Goal: Task Accomplishment & Management: Complete application form

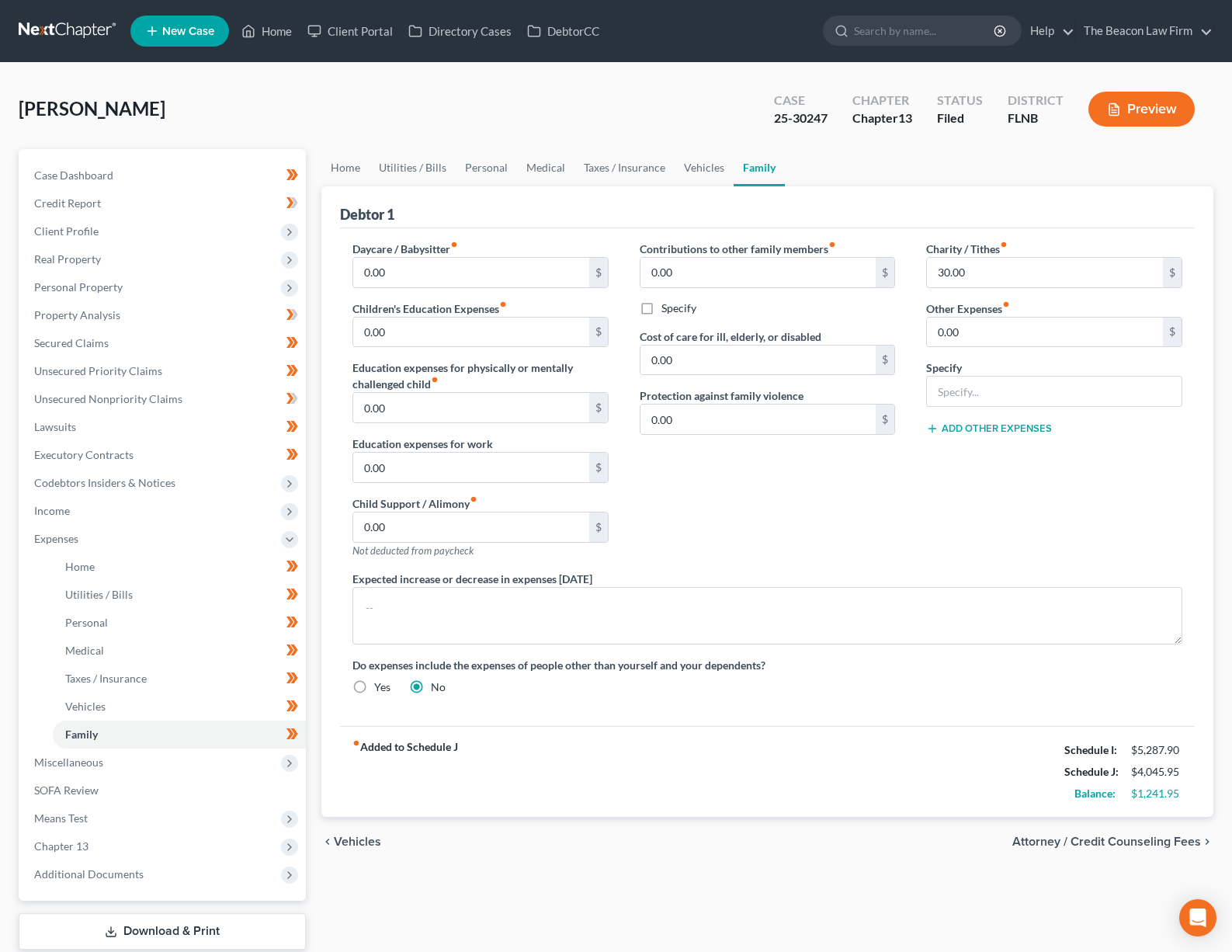
click at [60, 28] on link at bounding box center [68, 31] width 99 height 28
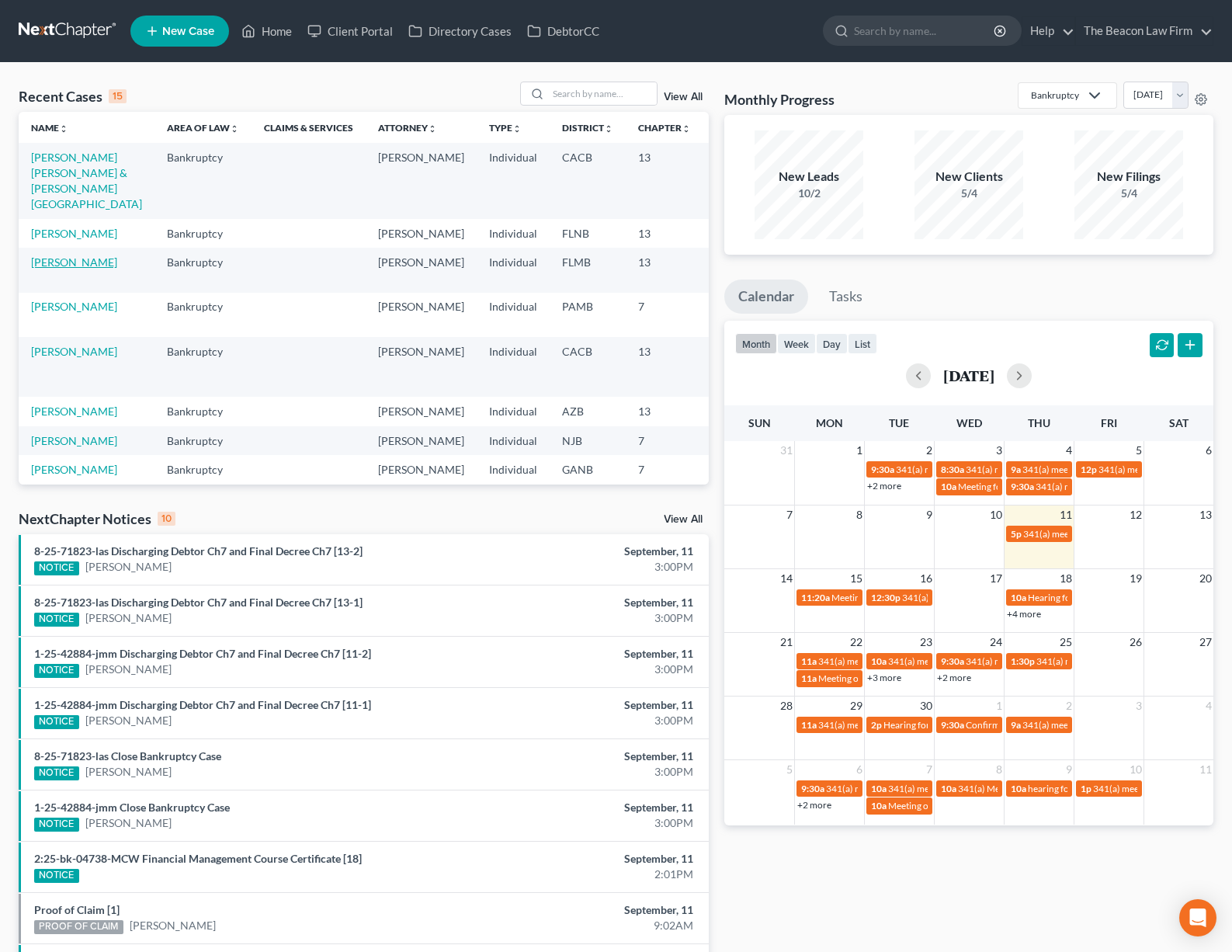
click at [57, 269] on link "[PERSON_NAME]" at bounding box center [73, 262] width 86 height 13
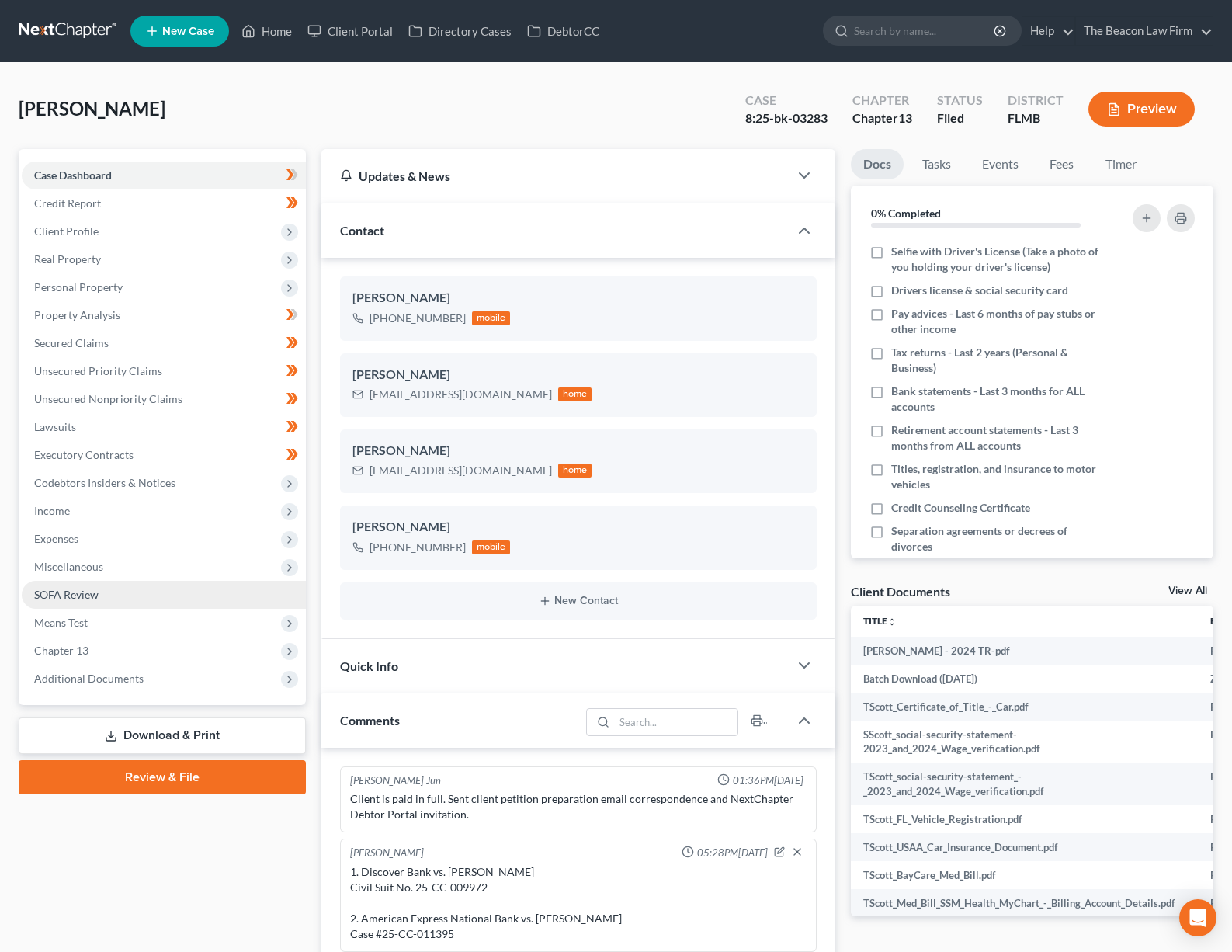
scroll to position [468, 0]
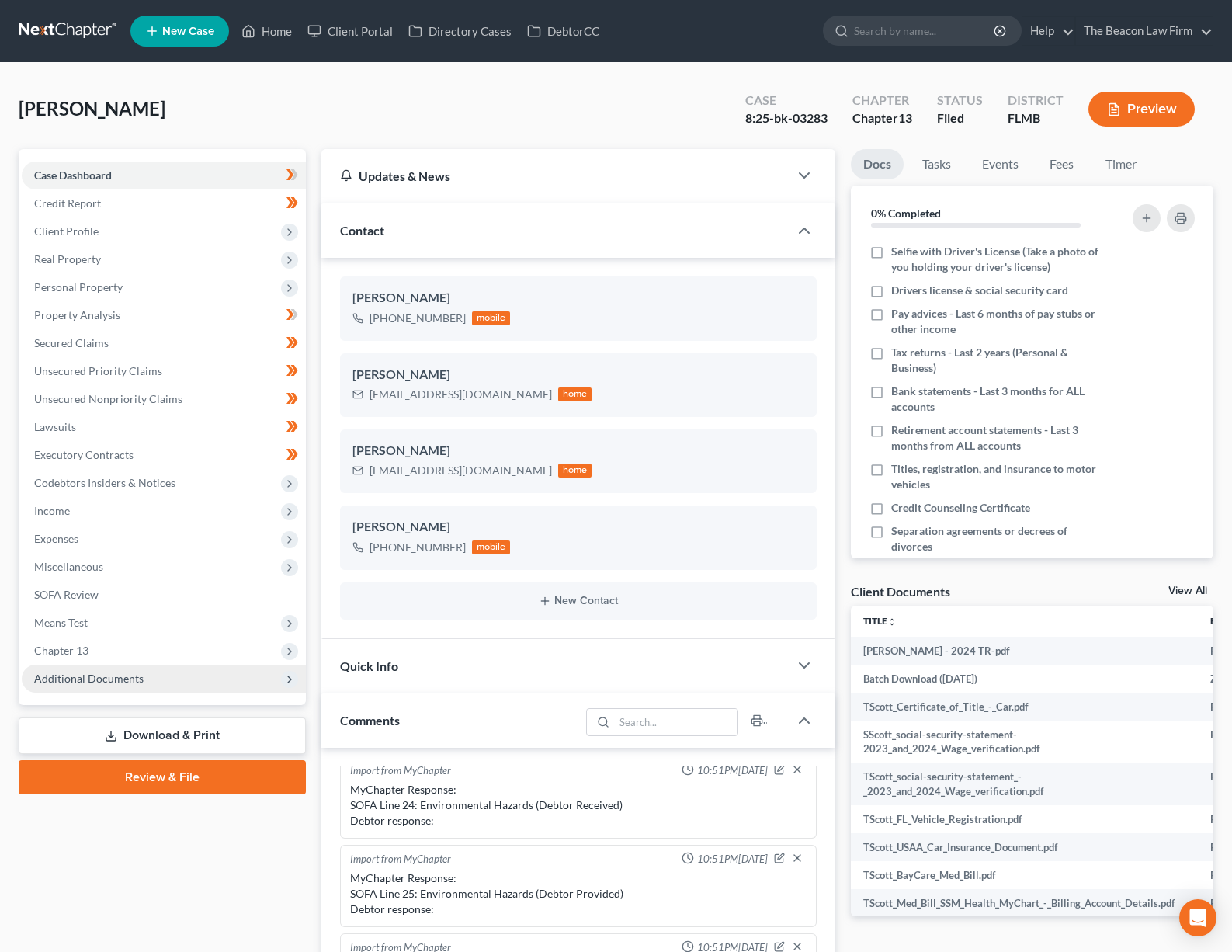
click at [96, 678] on span "Additional Documents" at bounding box center [89, 678] width 110 height 13
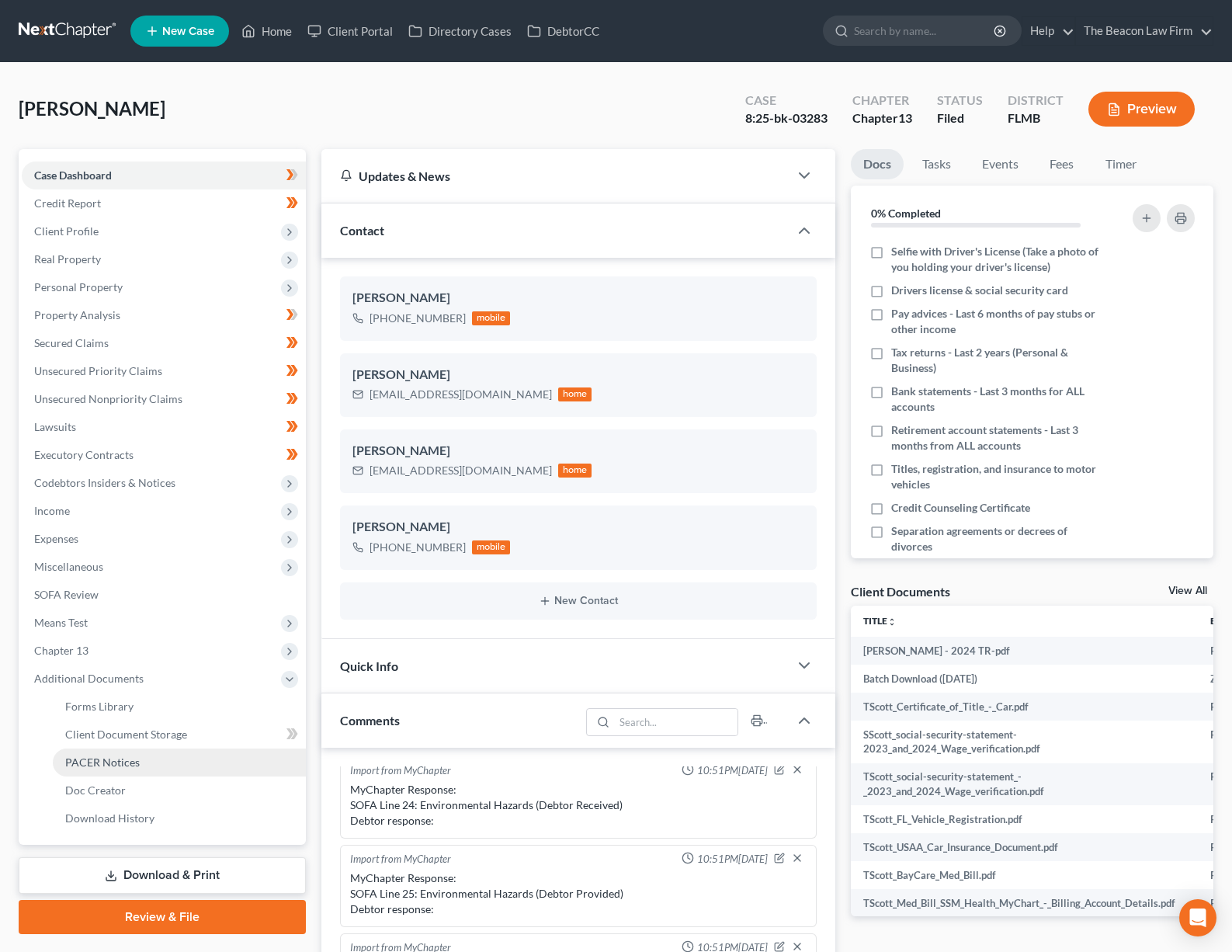
click at [116, 762] on span "PACER Notices" at bounding box center [103, 762] width 74 height 13
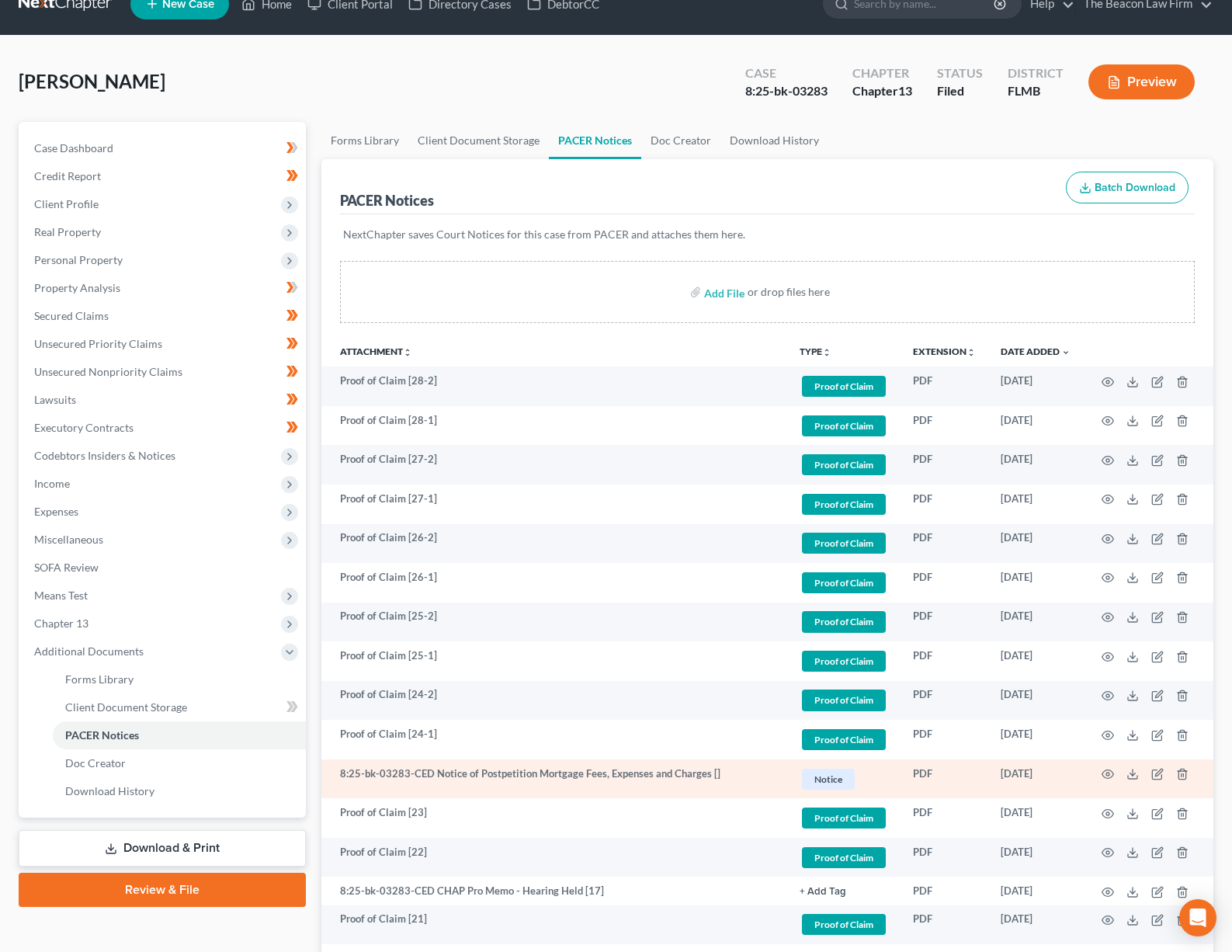
scroll to position [82, 0]
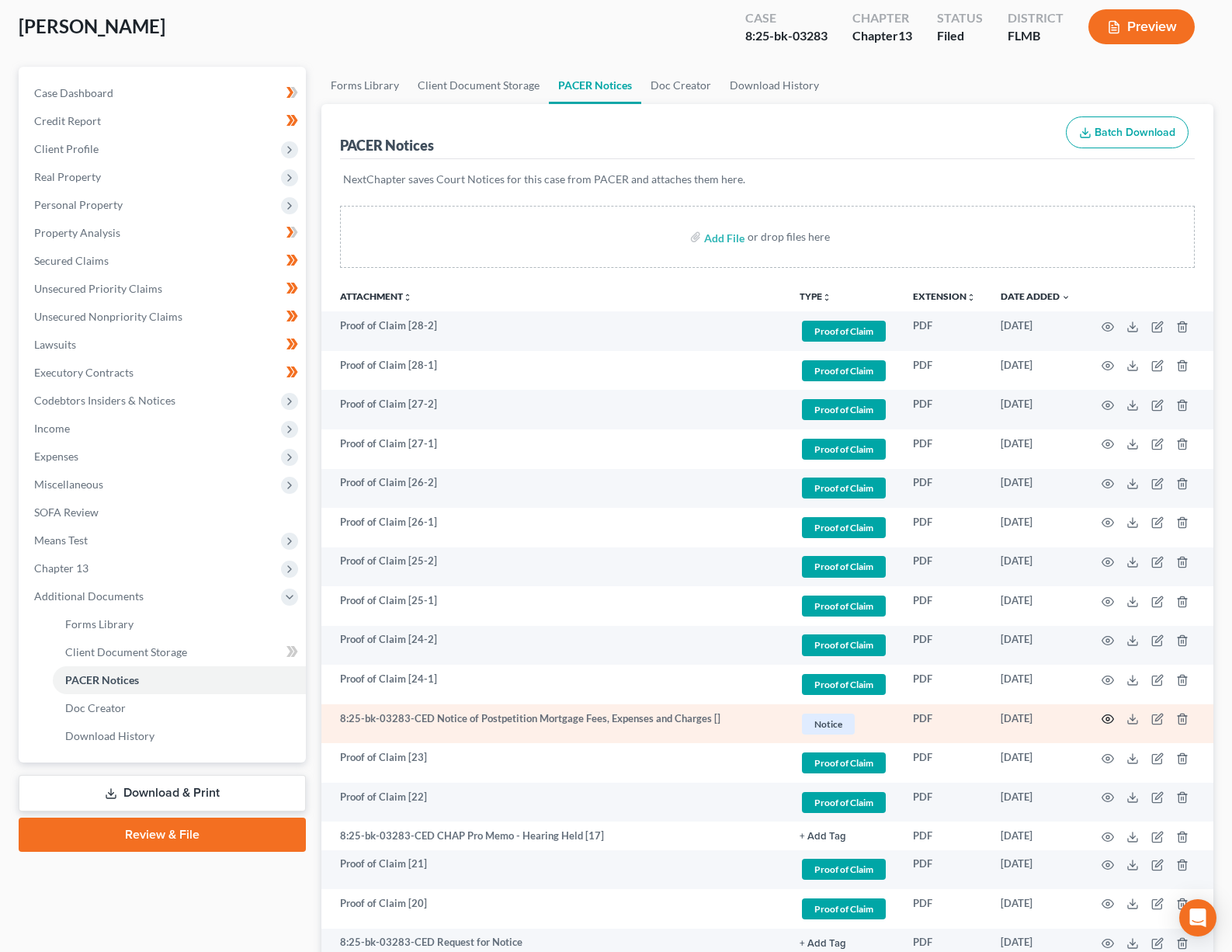
click at [1112, 720] on icon "button" at bounding box center [1107, 720] width 11 height 9
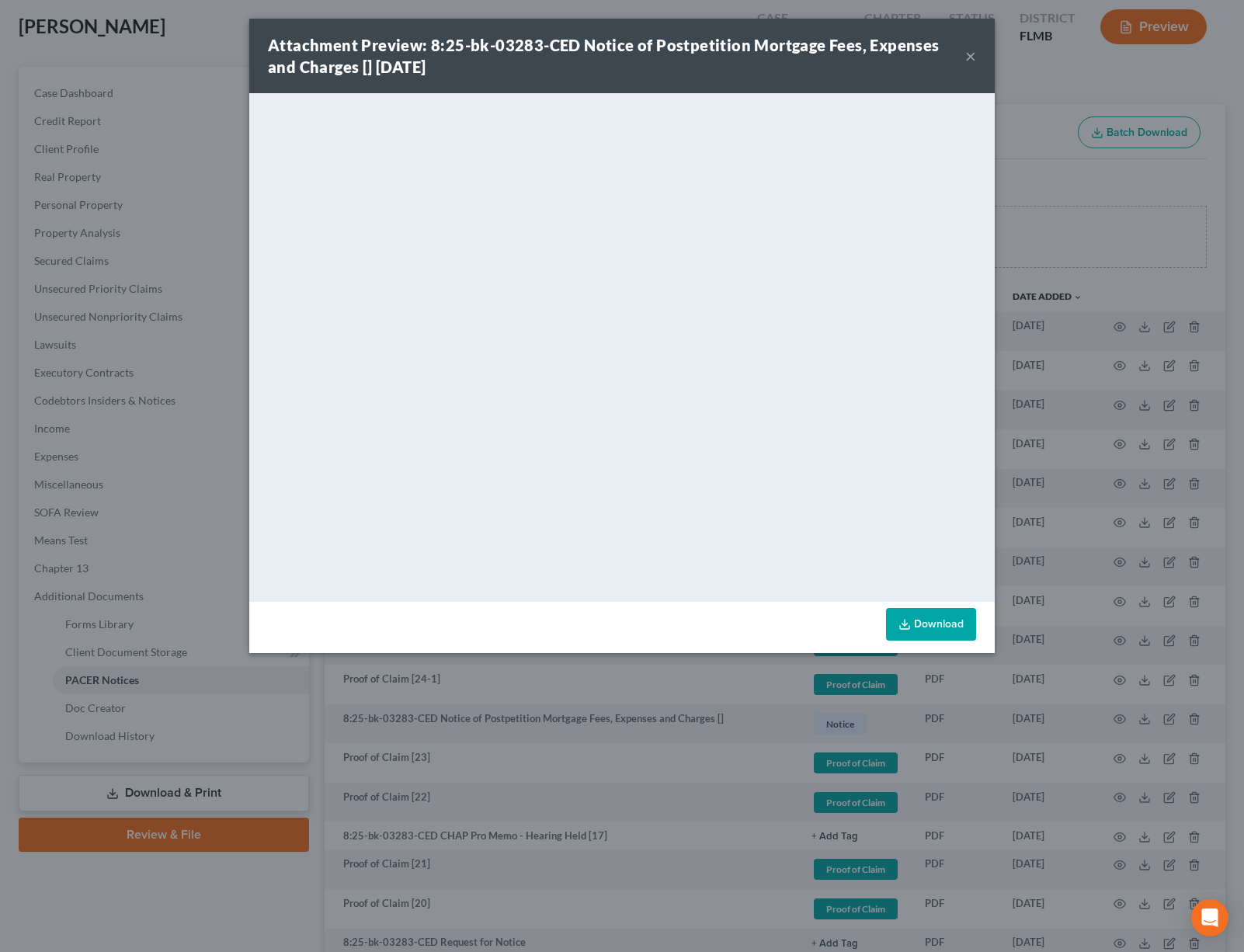
click at [971, 57] on button "×" at bounding box center [971, 56] width 11 height 19
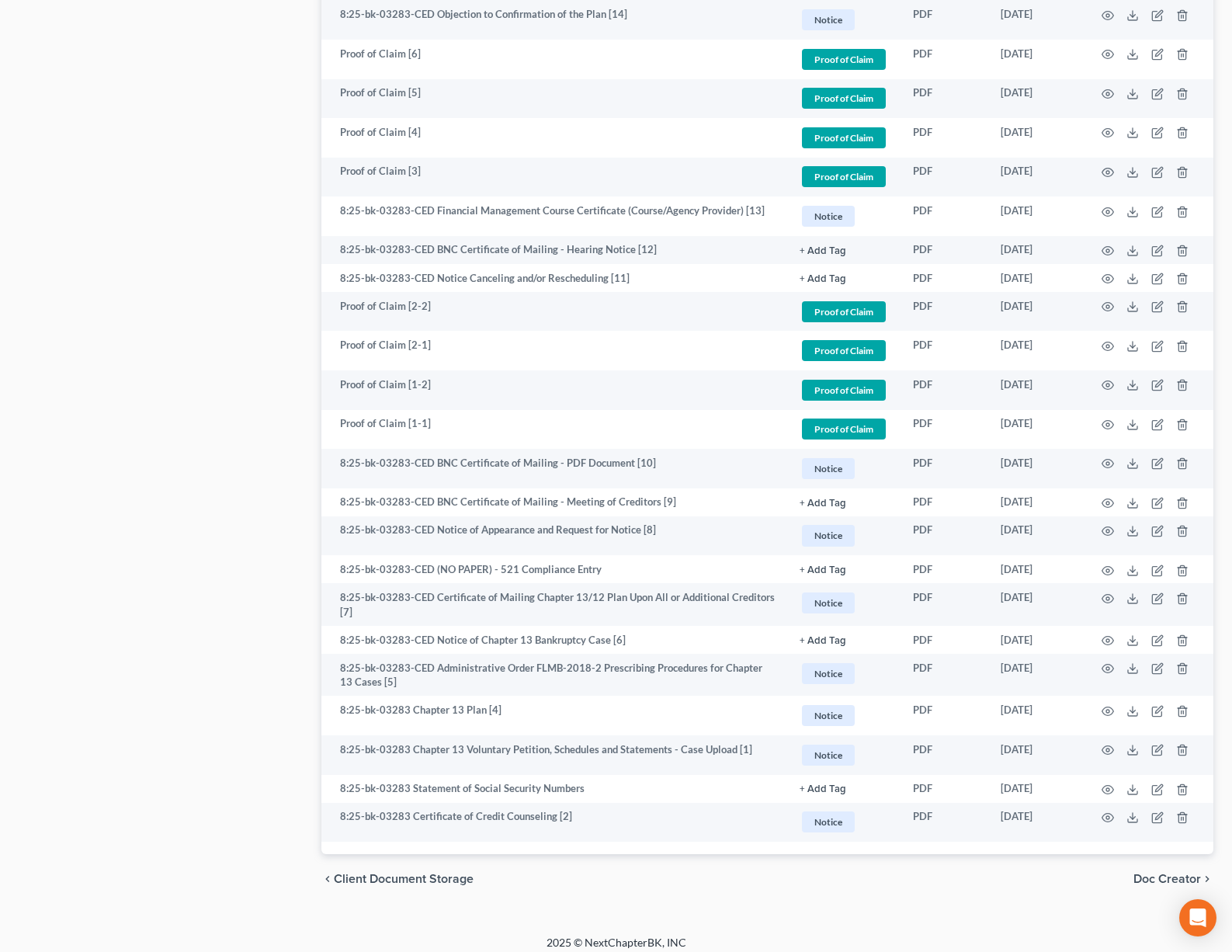
scroll to position [402, 0]
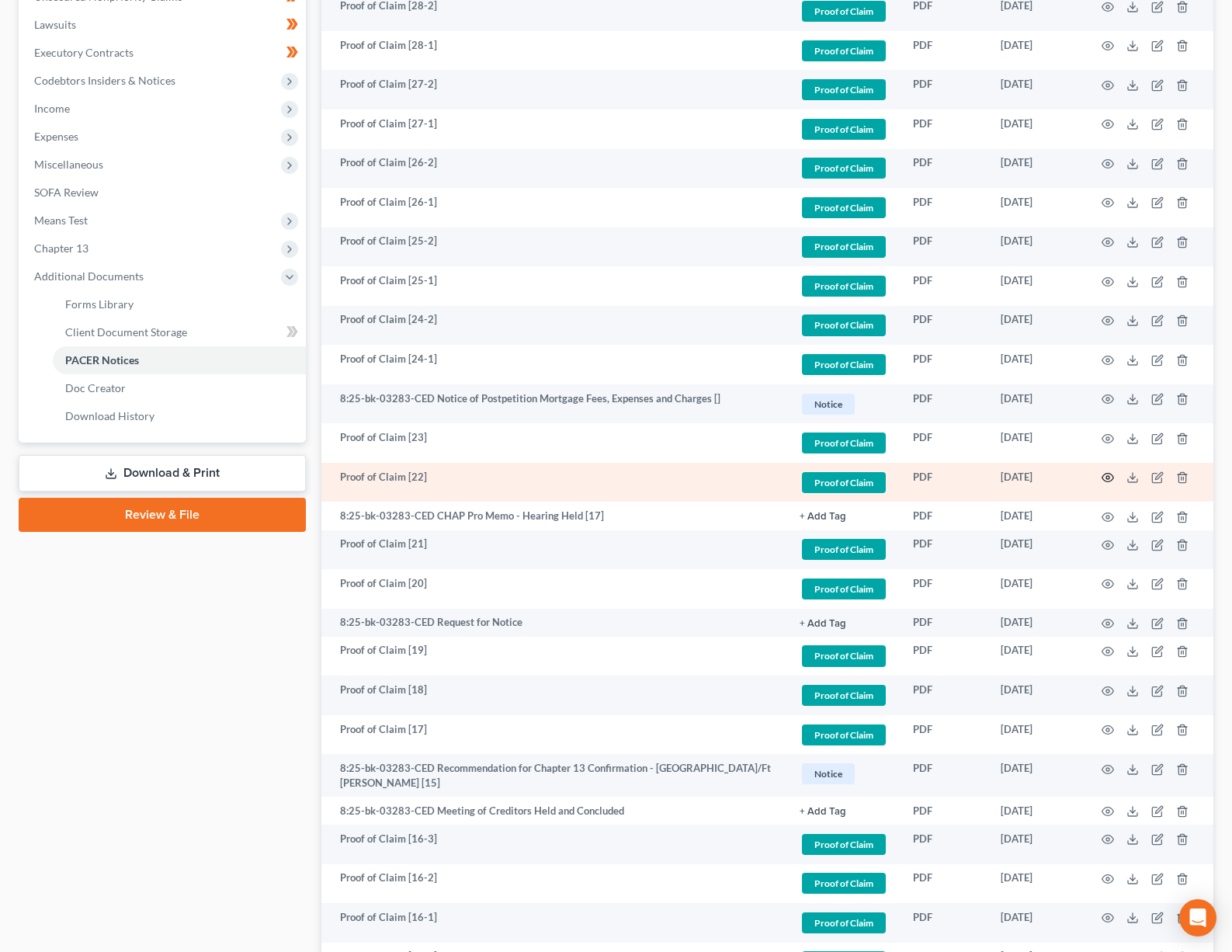
click at [1111, 476] on icon "button" at bounding box center [1107, 477] width 12 height 12
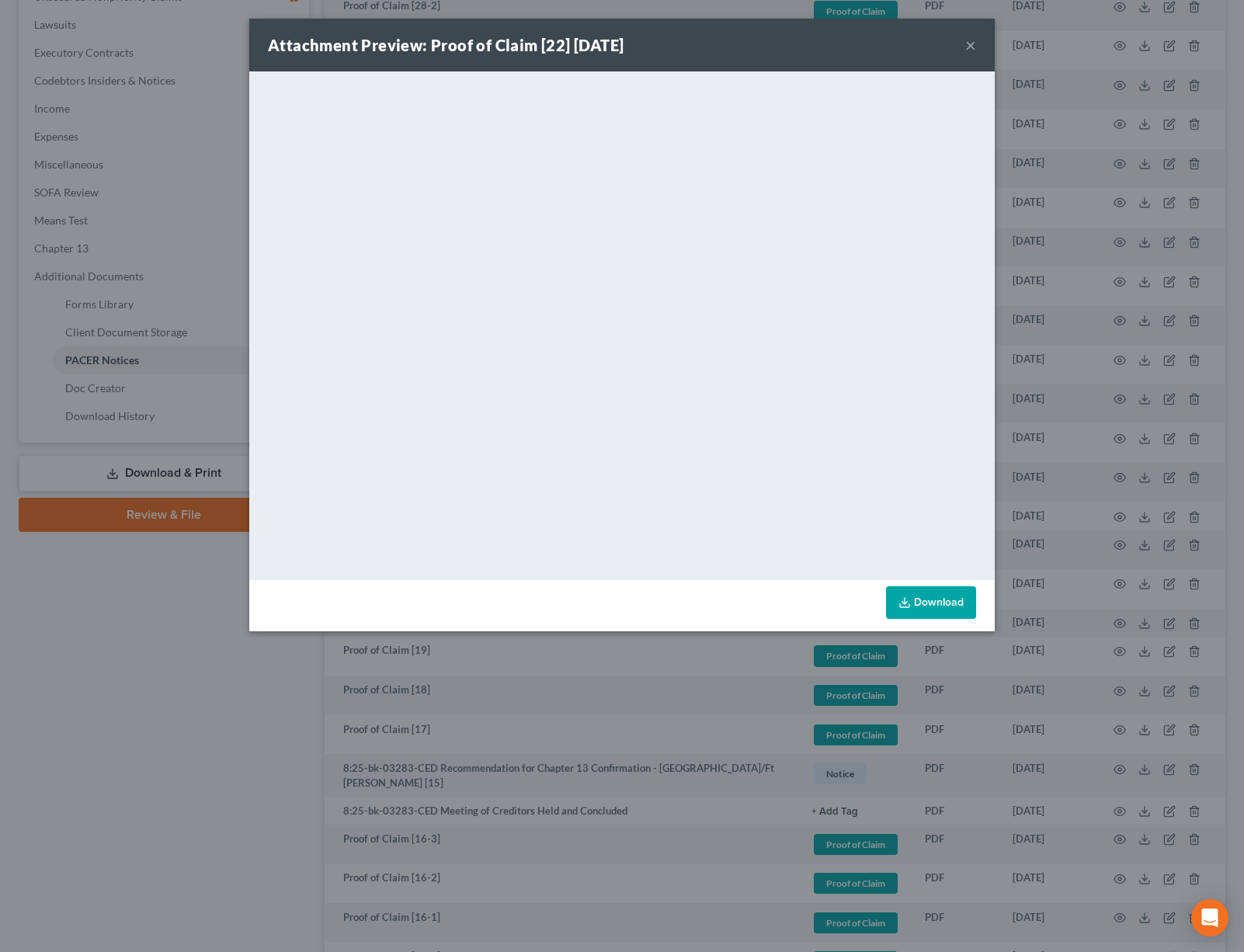
click at [973, 47] on button "×" at bounding box center [971, 44] width 11 height 19
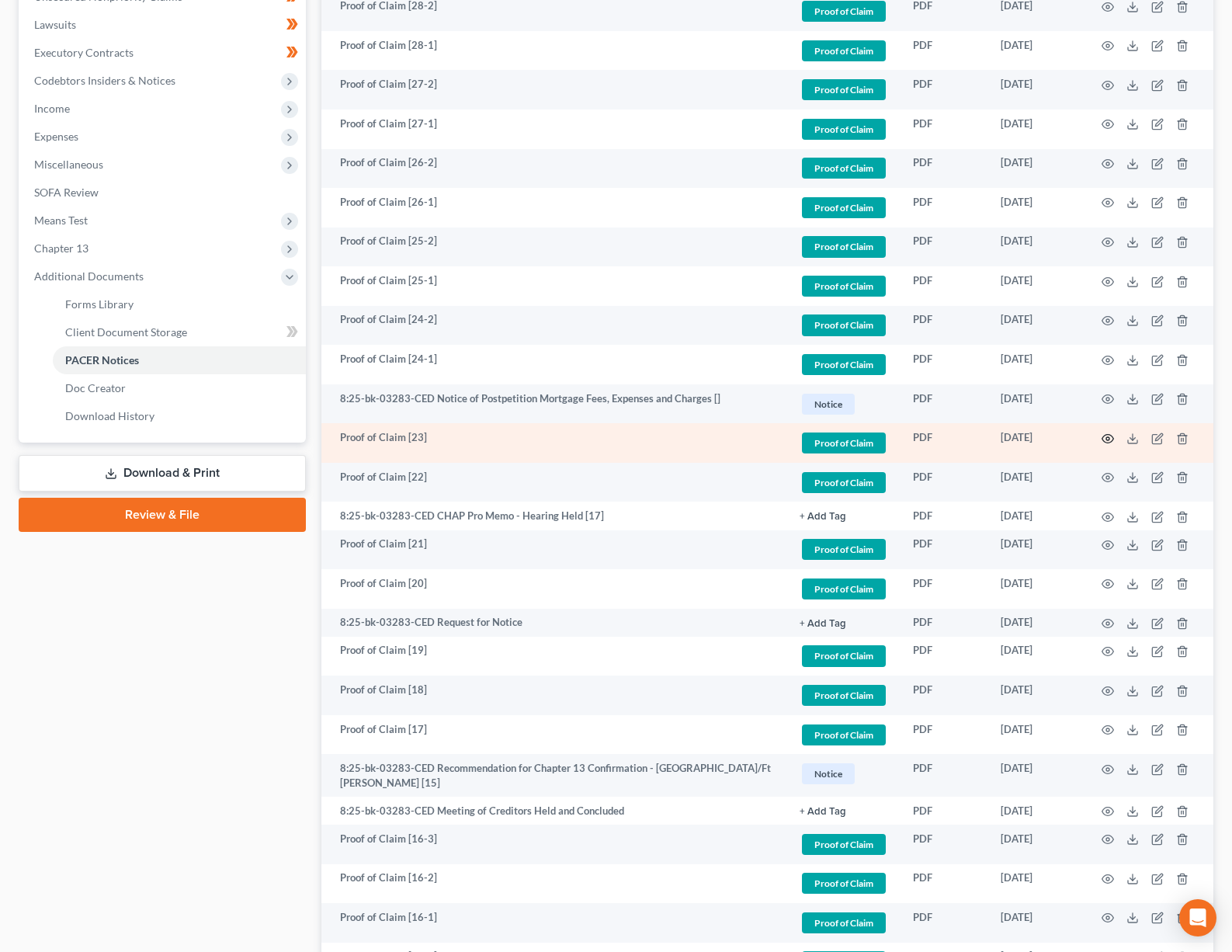
click at [1104, 437] on icon "button" at bounding box center [1107, 438] width 12 height 12
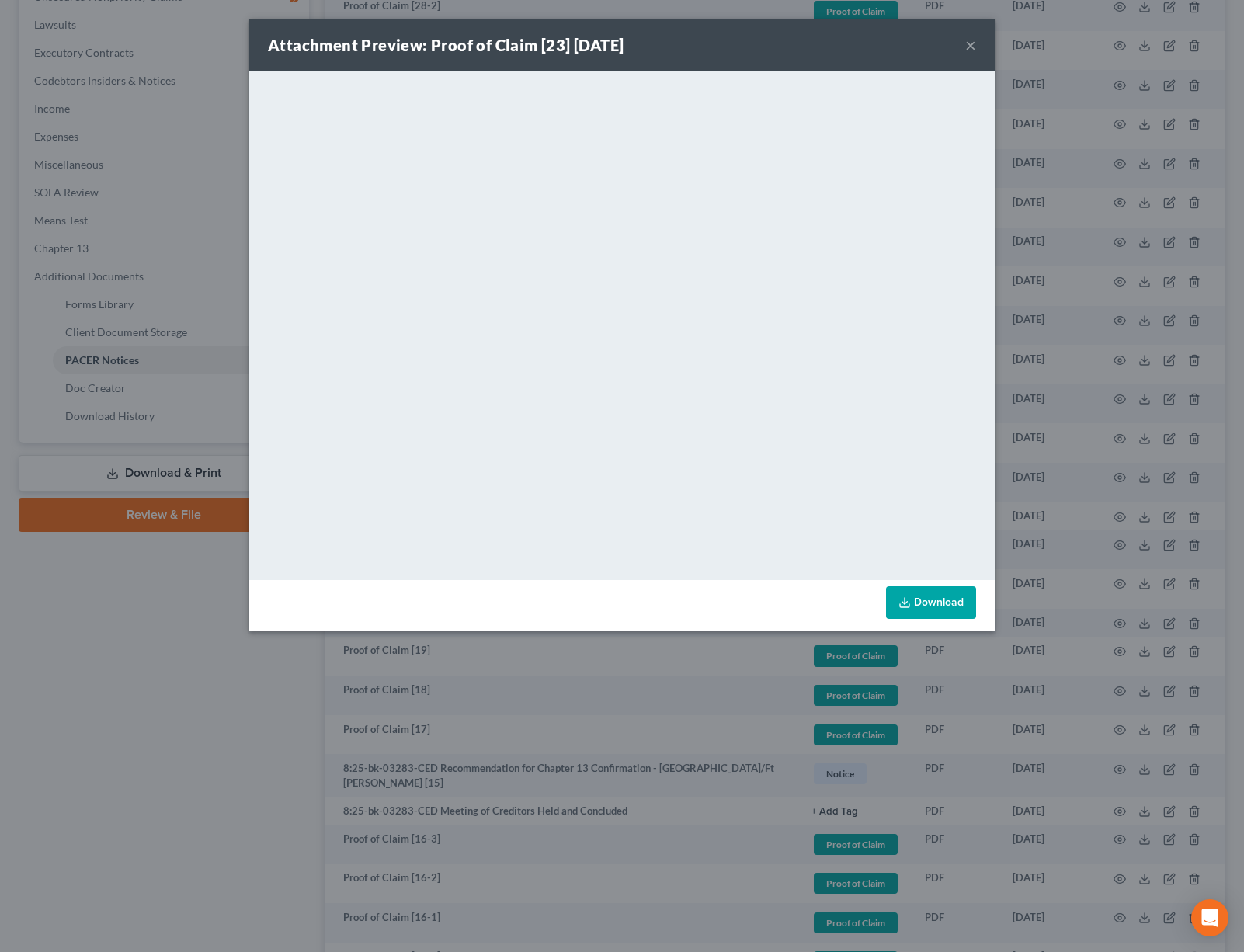
click at [973, 49] on button "×" at bounding box center [971, 44] width 11 height 19
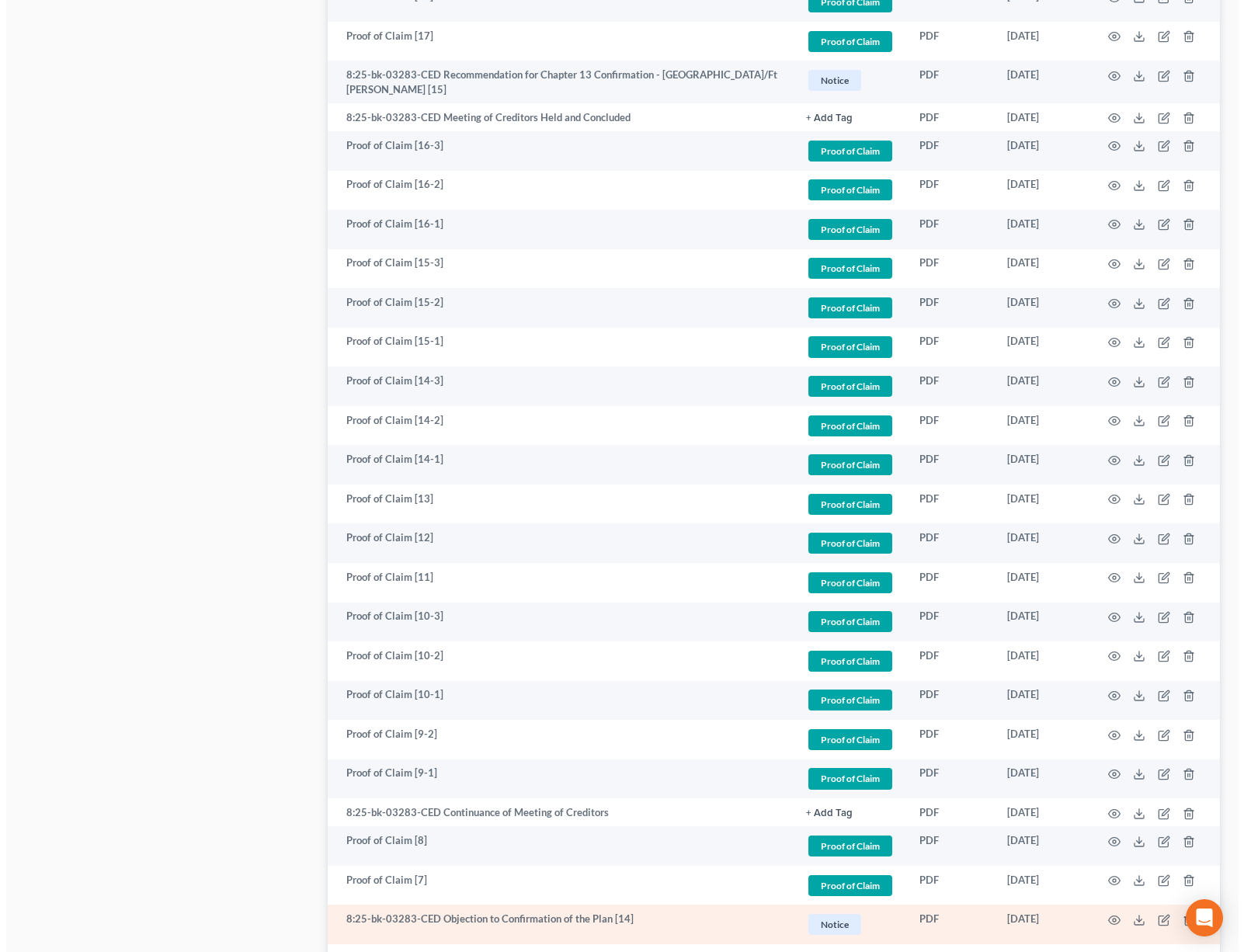
scroll to position [1099, 0]
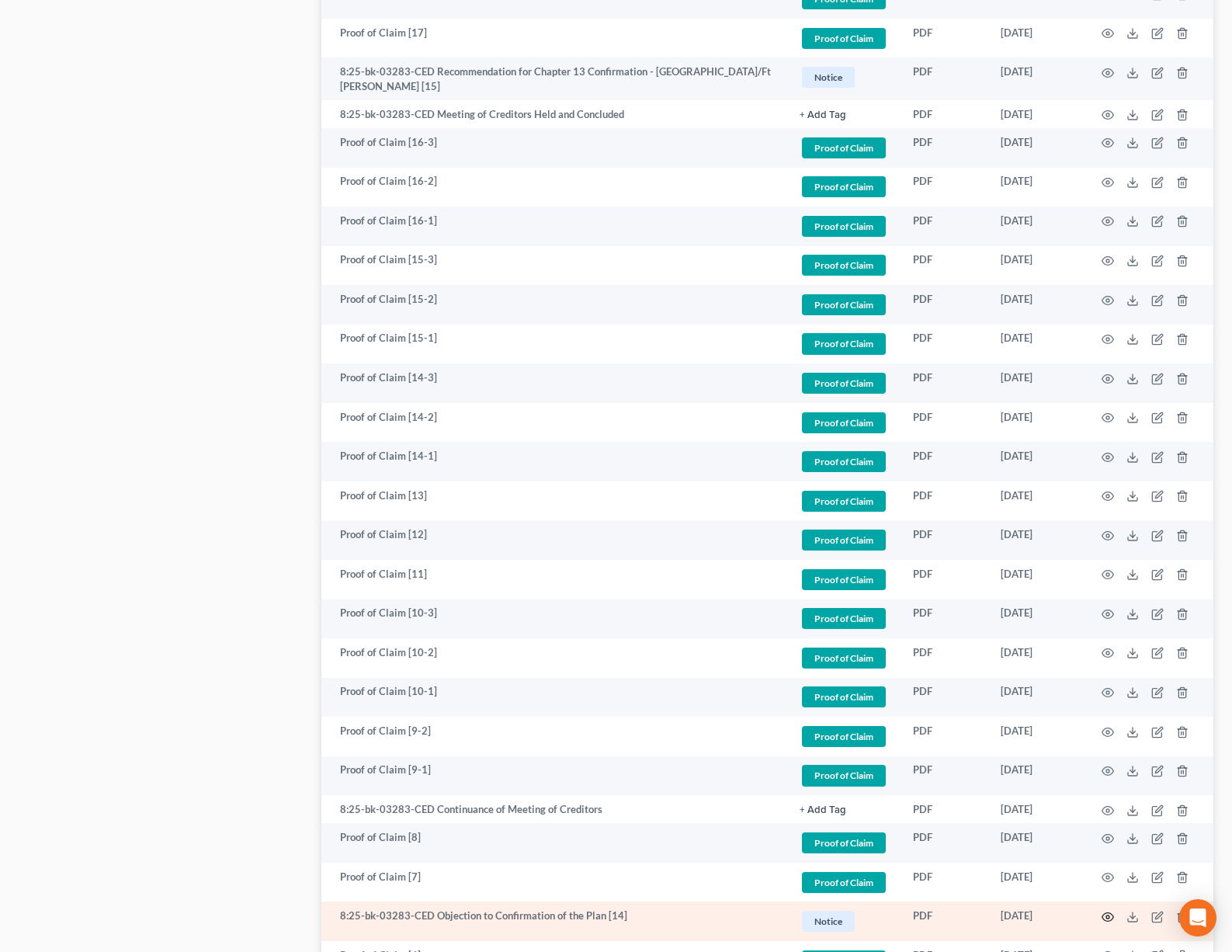
click at [1105, 912] on icon "button" at bounding box center [1107, 917] width 11 height 9
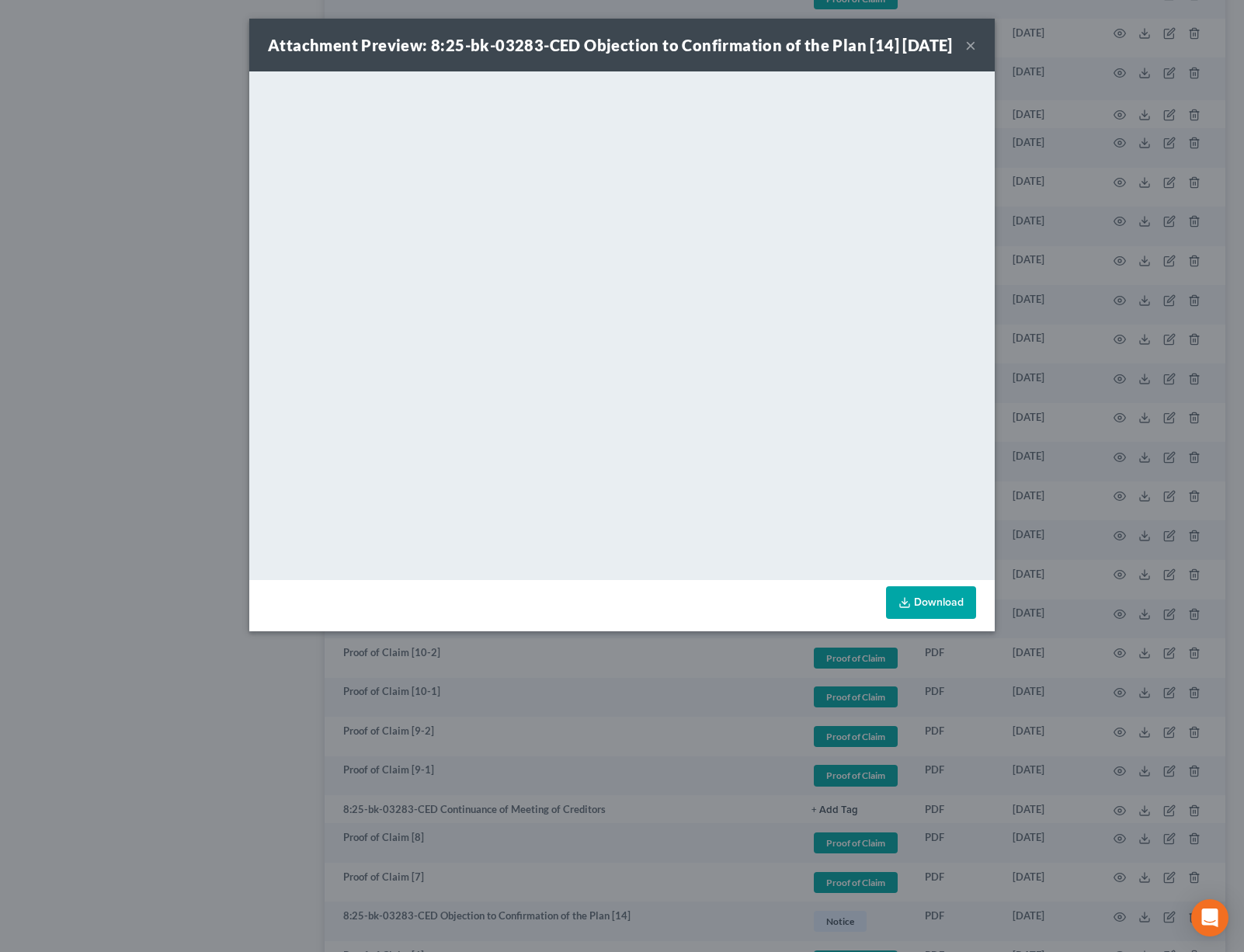
click at [918, 615] on link "Download" at bounding box center [931, 602] width 90 height 33
drag, startPoint x: 966, startPoint y: 54, endPoint x: 954, endPoint y: 57, distance: 12.4
click at [954, 57] on div "Attachment Preview: 8:25-bk-03283-CED Objection to Confirmation of the Plan [14…" at bounding box center [622, 45] width 745 height 53
click at [973, 54] on button "×" at bounding box center [971, 44] width 11 height 19
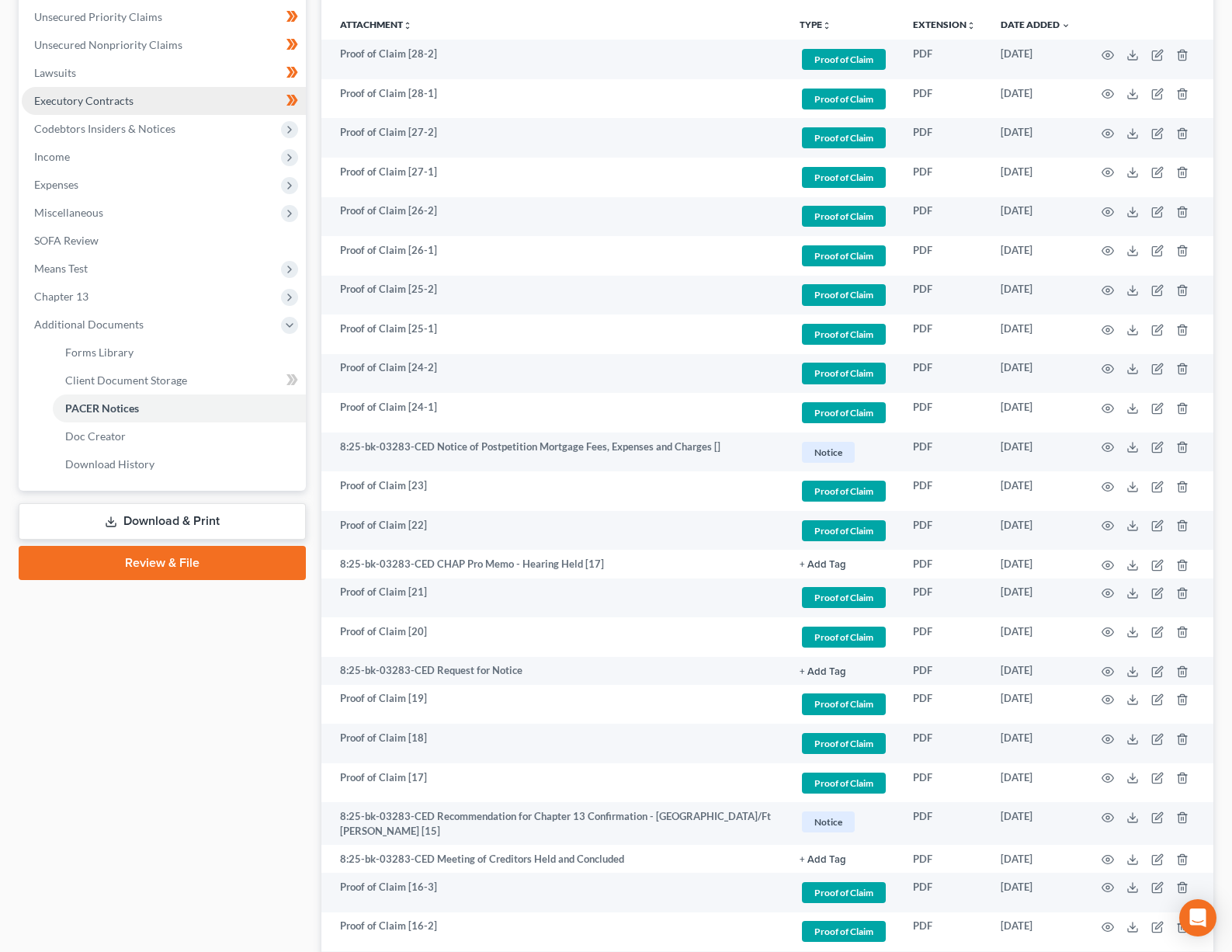
scroll to position [10, 0]
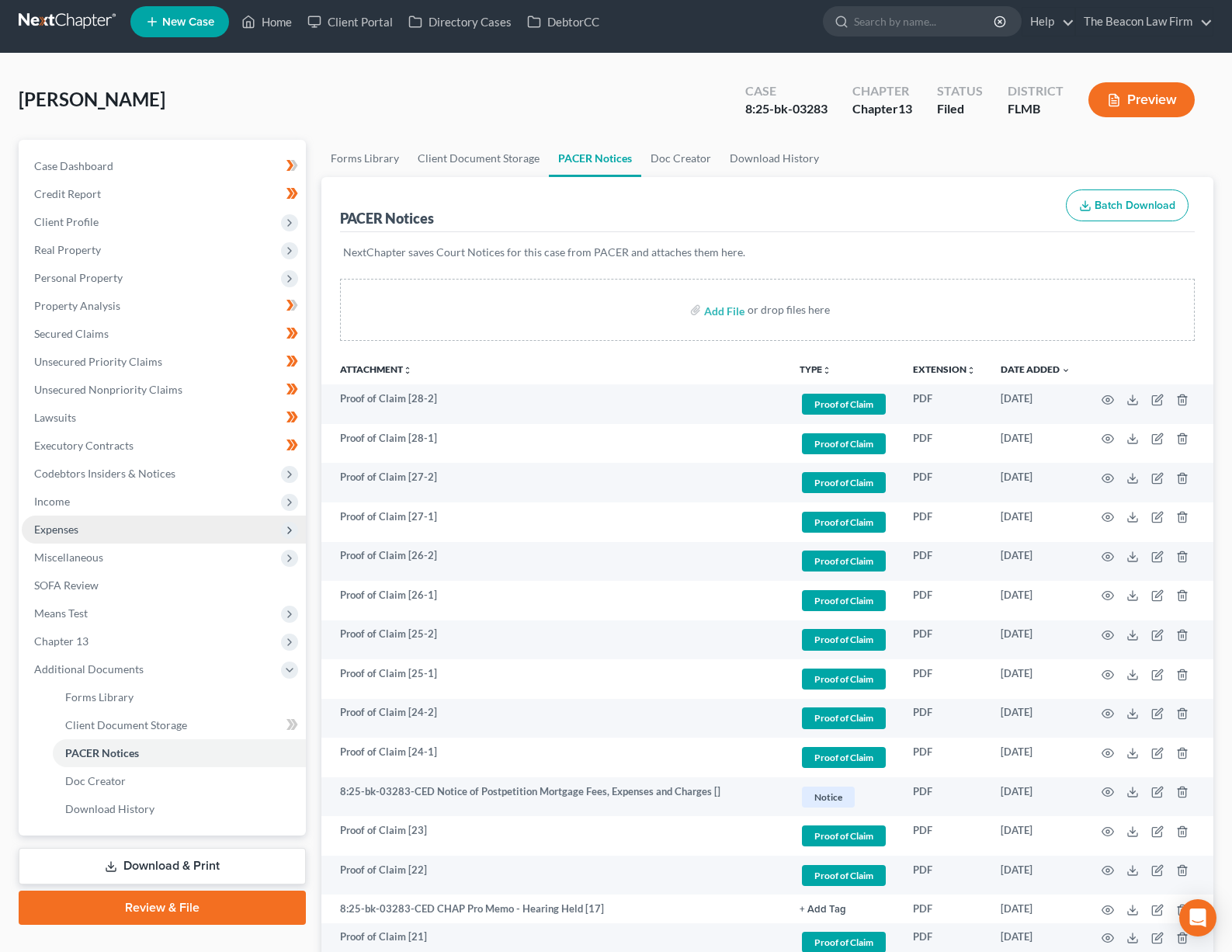
click at [80, 533] on span "Expenses" at bounding box center [164, 529] width 284 height 28
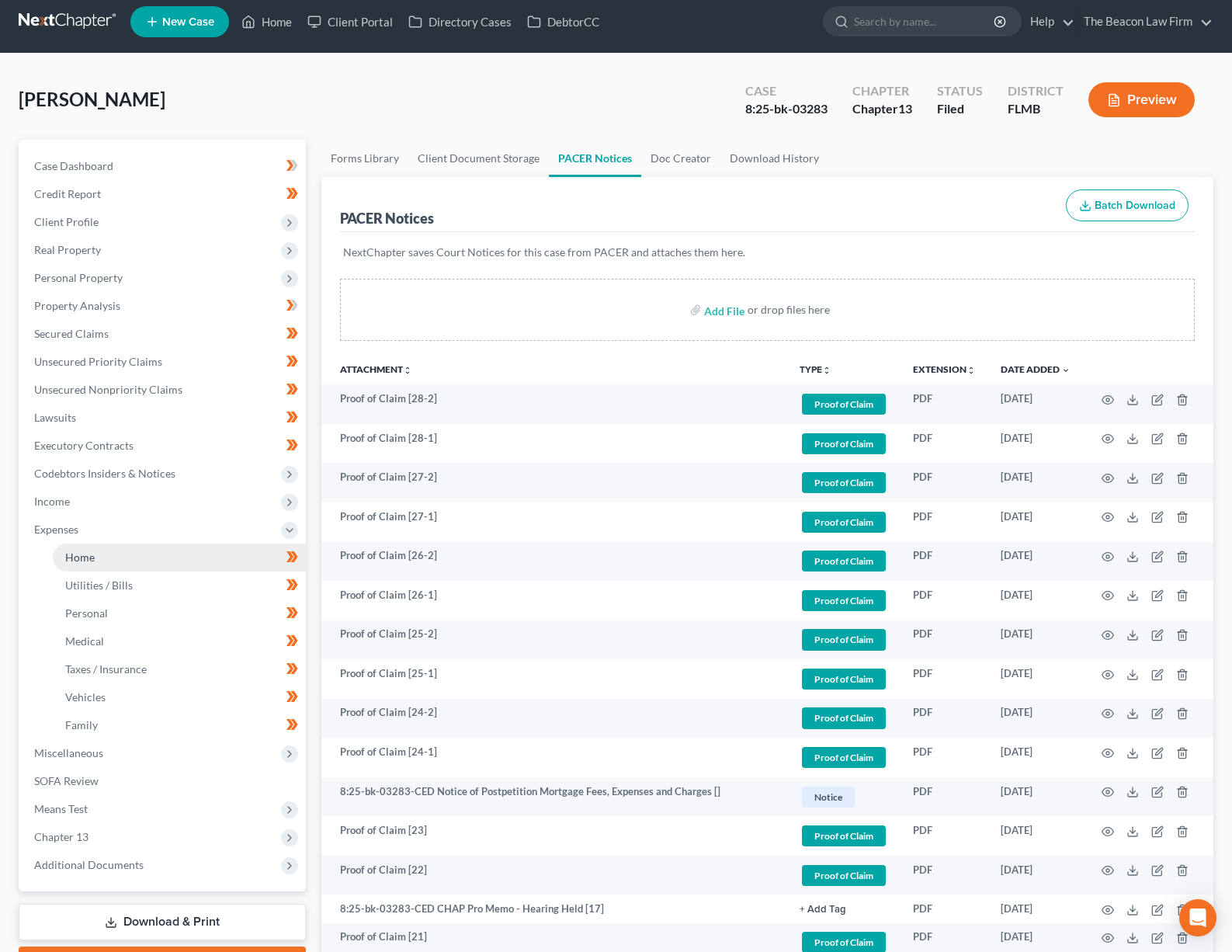
click at [92, 560] on span "Home" at bounding box center [80, 557] width 29 height 13
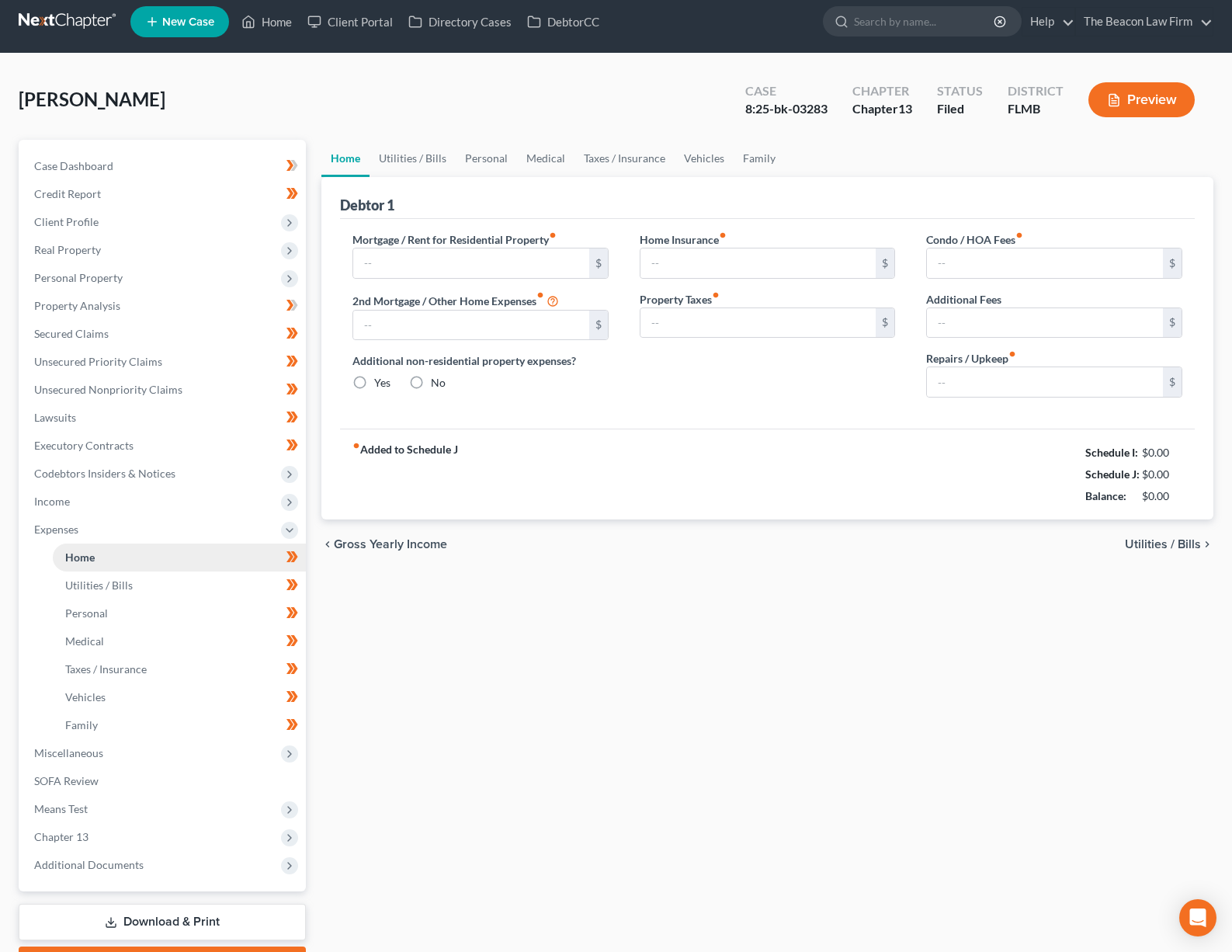
type input "3,785.07"
type input "0.00"
radio input "true"
type input "10.00"
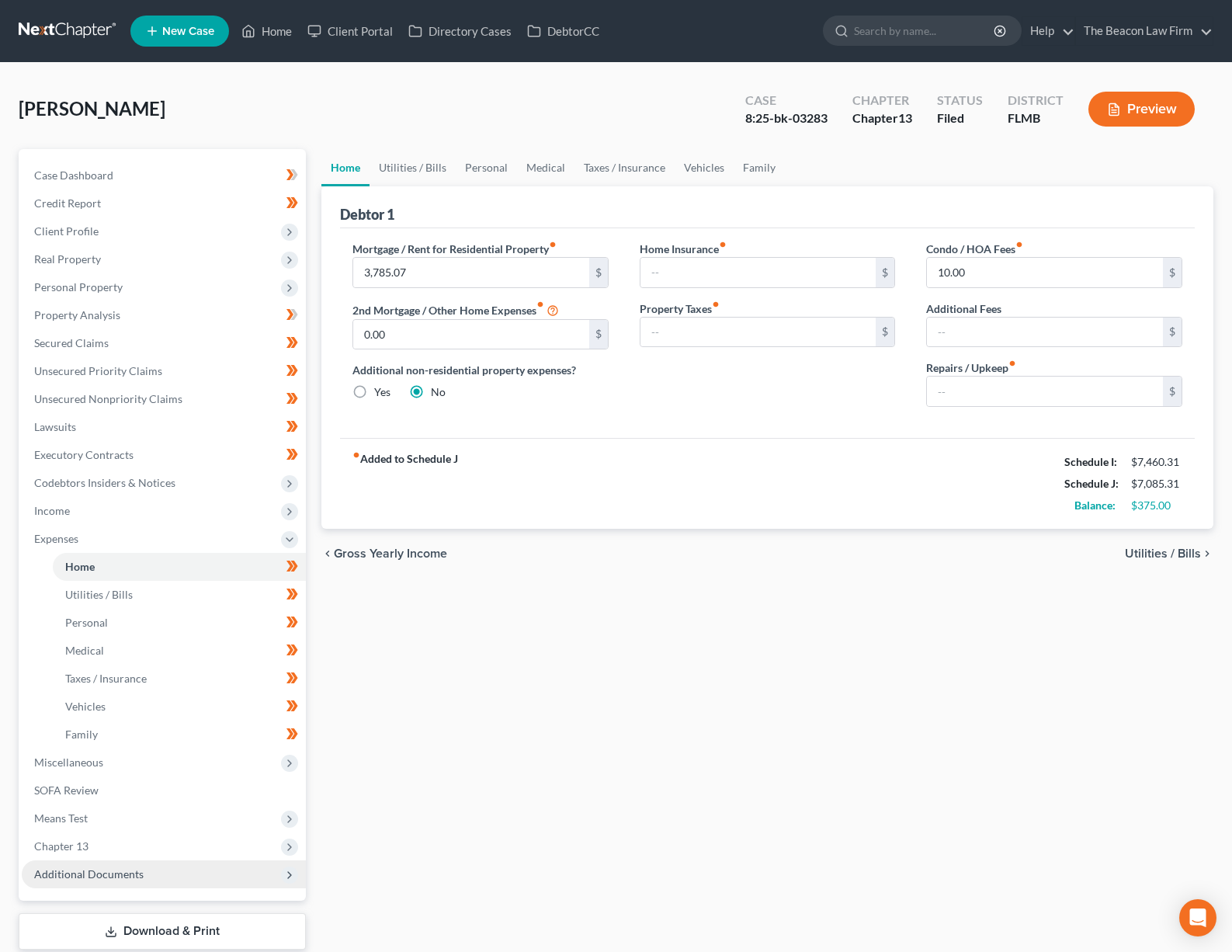
click at [94, 860] on span "Additional Documents" at bounding box center [164, 874] width 284 height 28
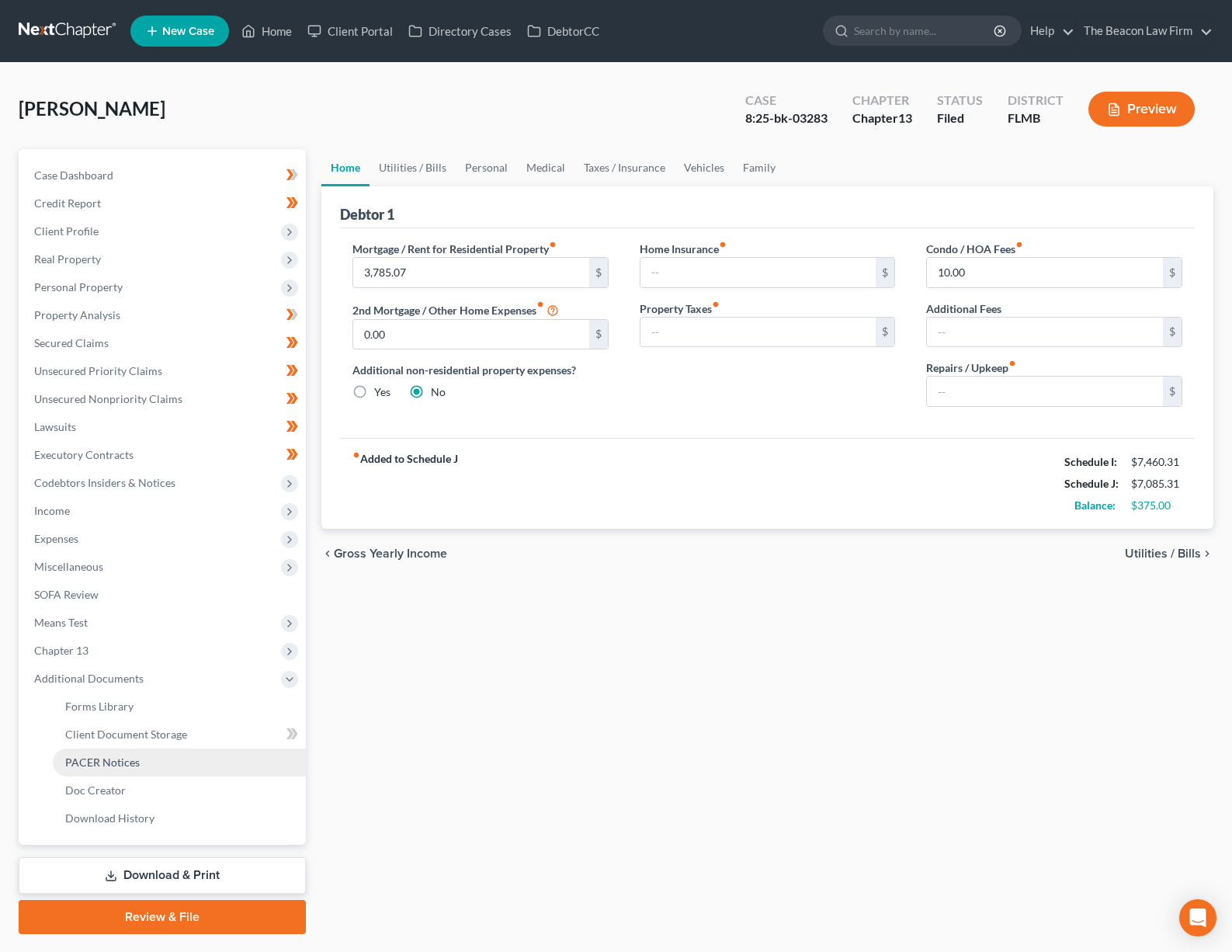
click at [108, 756] on span "PACER Notices" at bounding box center [103, 762] width 74 height 13
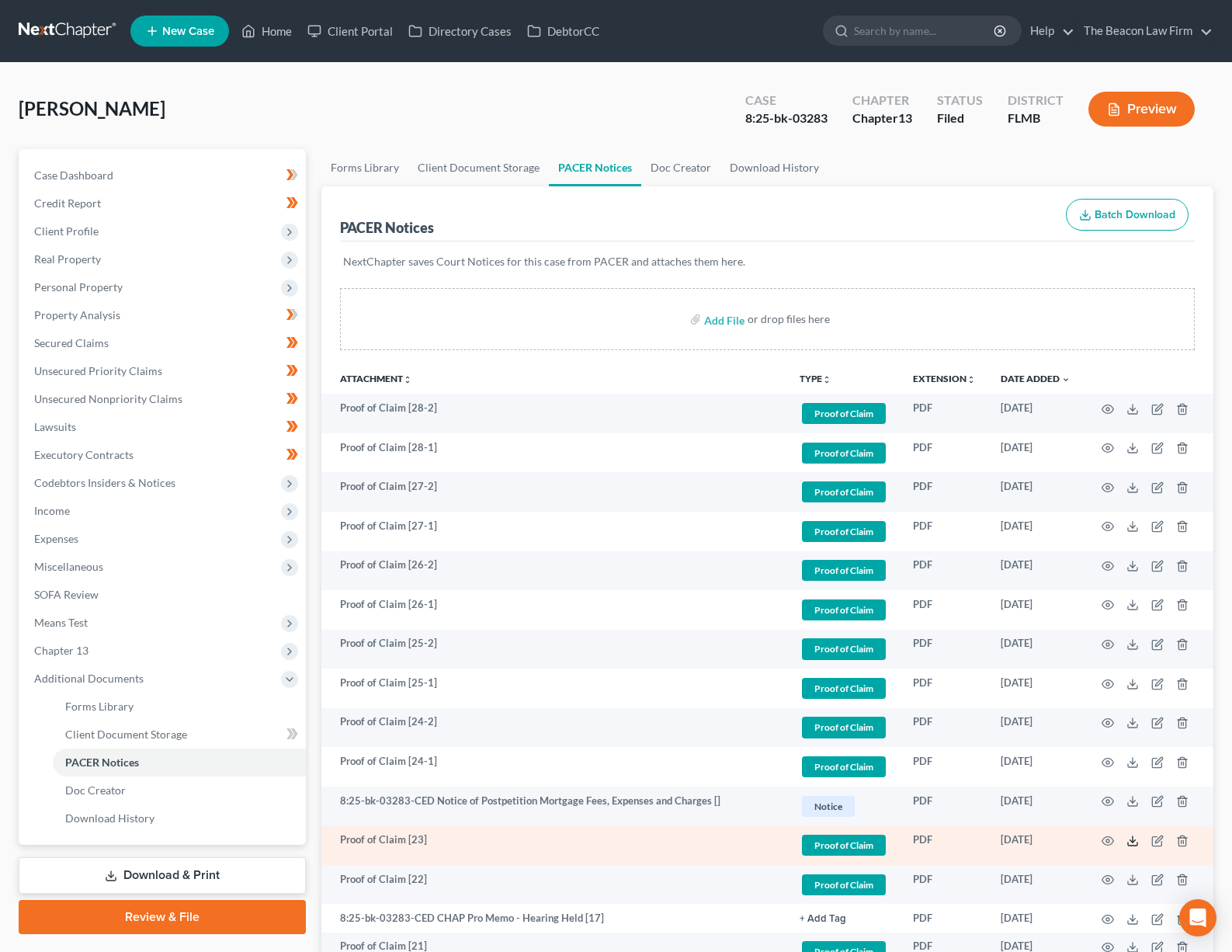
scroll to position [595, 0]
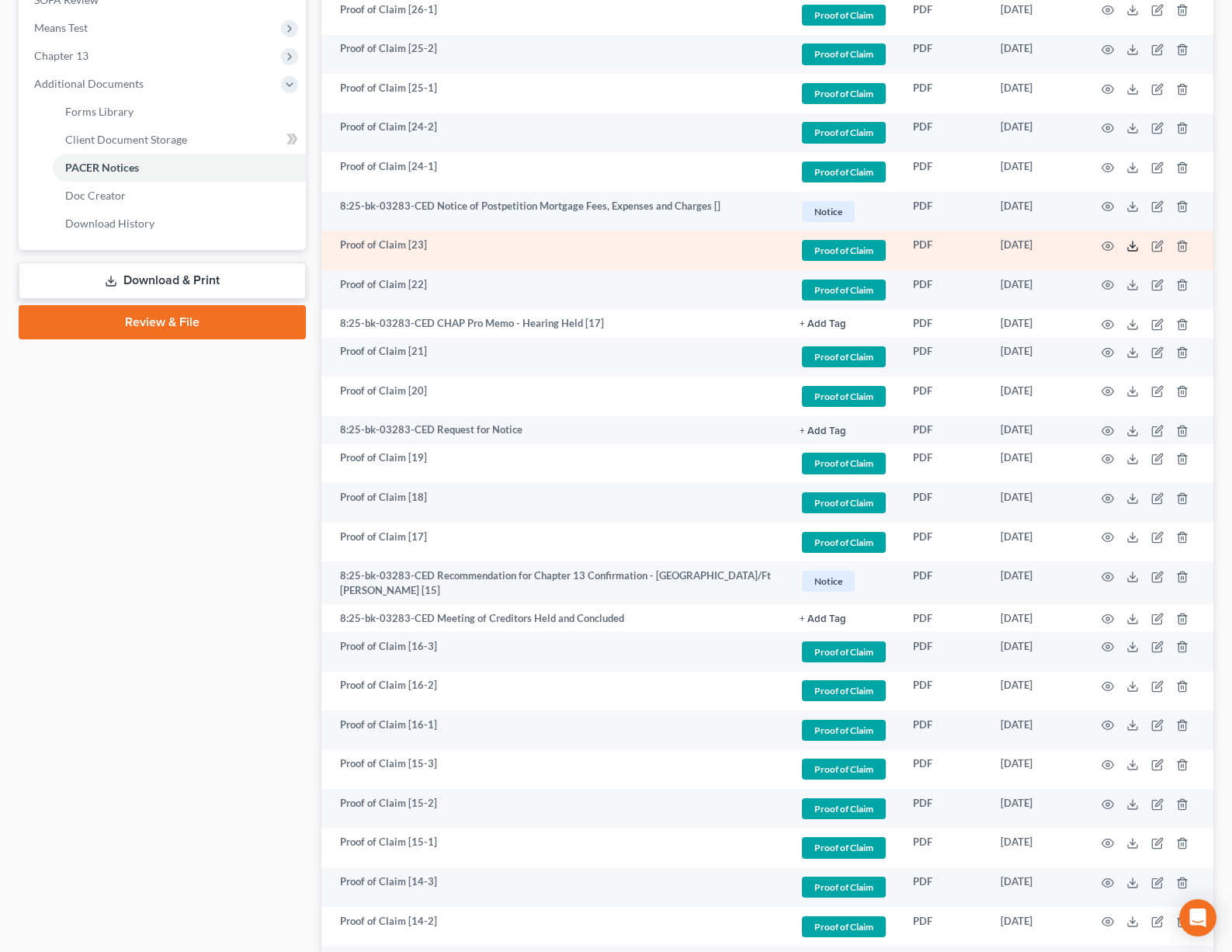
click at [1136, 245] on icon at bounding box center [1132, 246] width 12 height 12
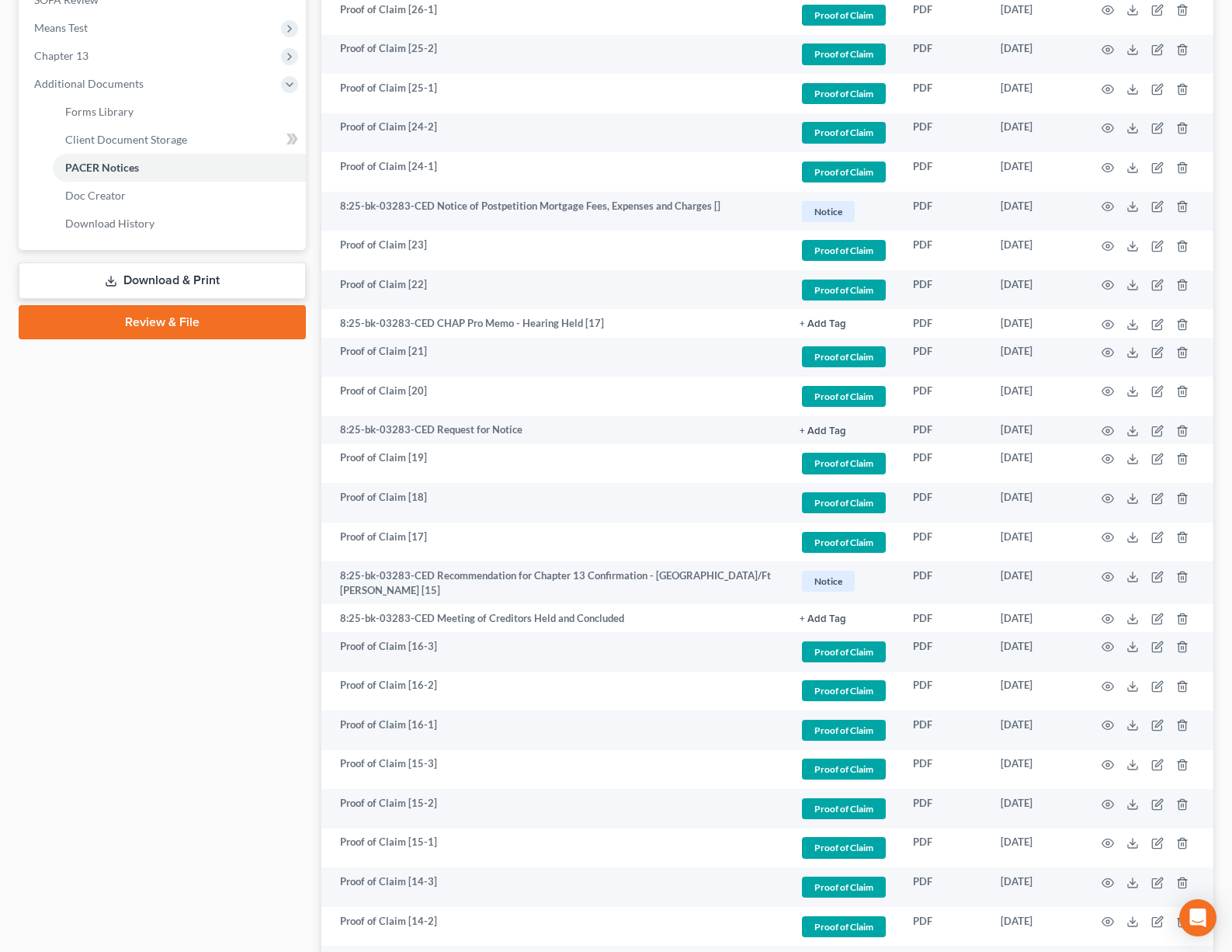
scroll to position [110, 0]
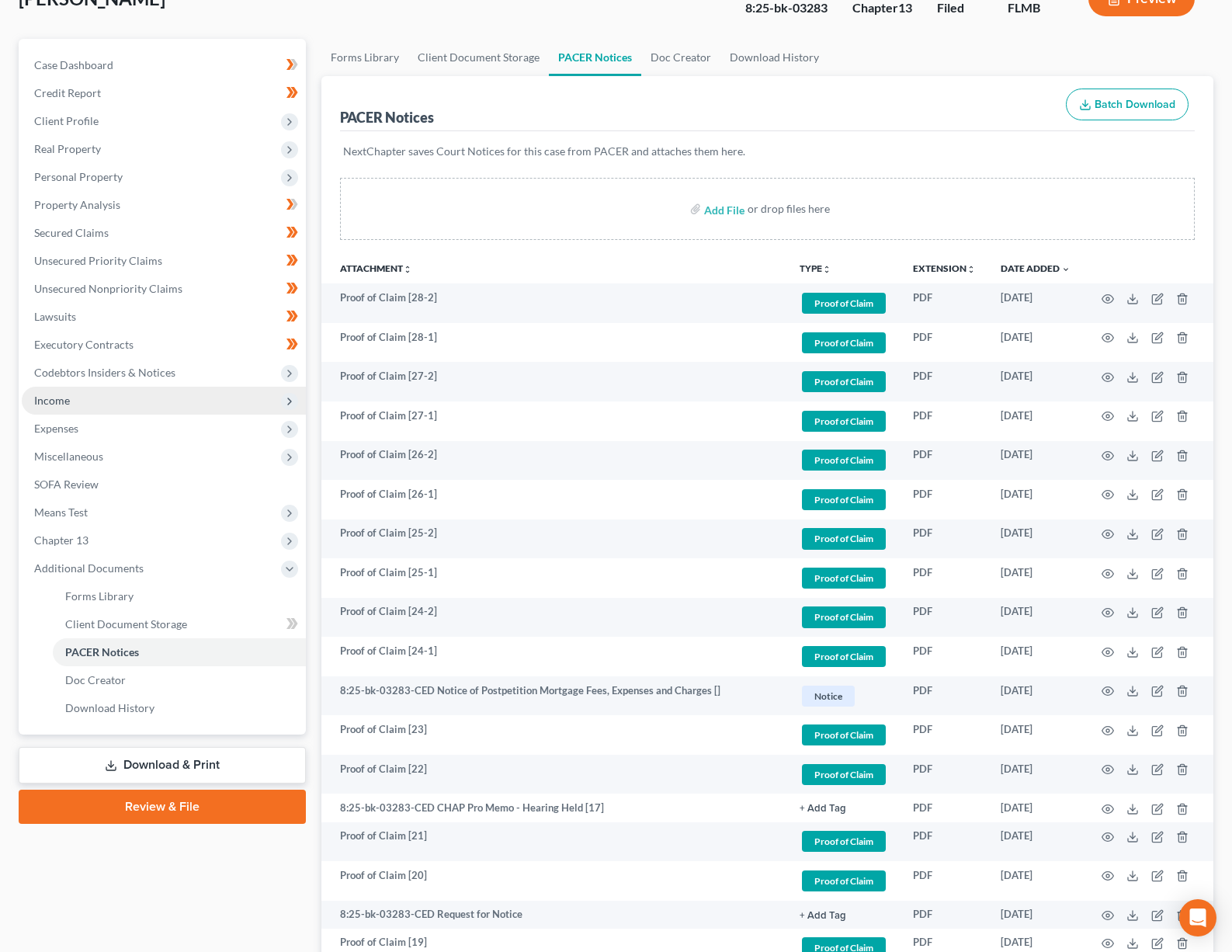
click at [125, 406] on span "Income" at bounding box center [164, 400] width 284 height 28
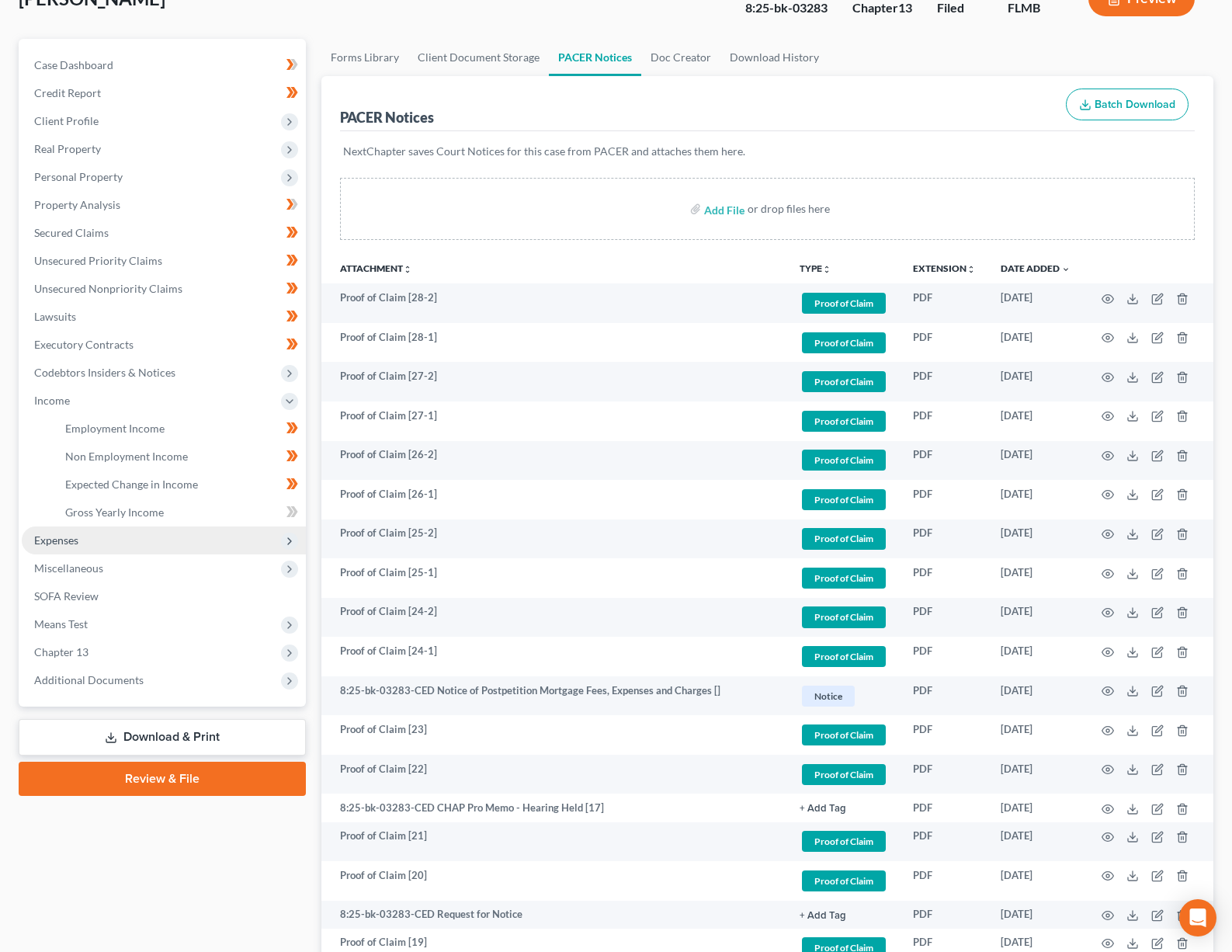
click at [92, 536] on span "Expenses" at bounding box center [164, 540] width 284 height 28
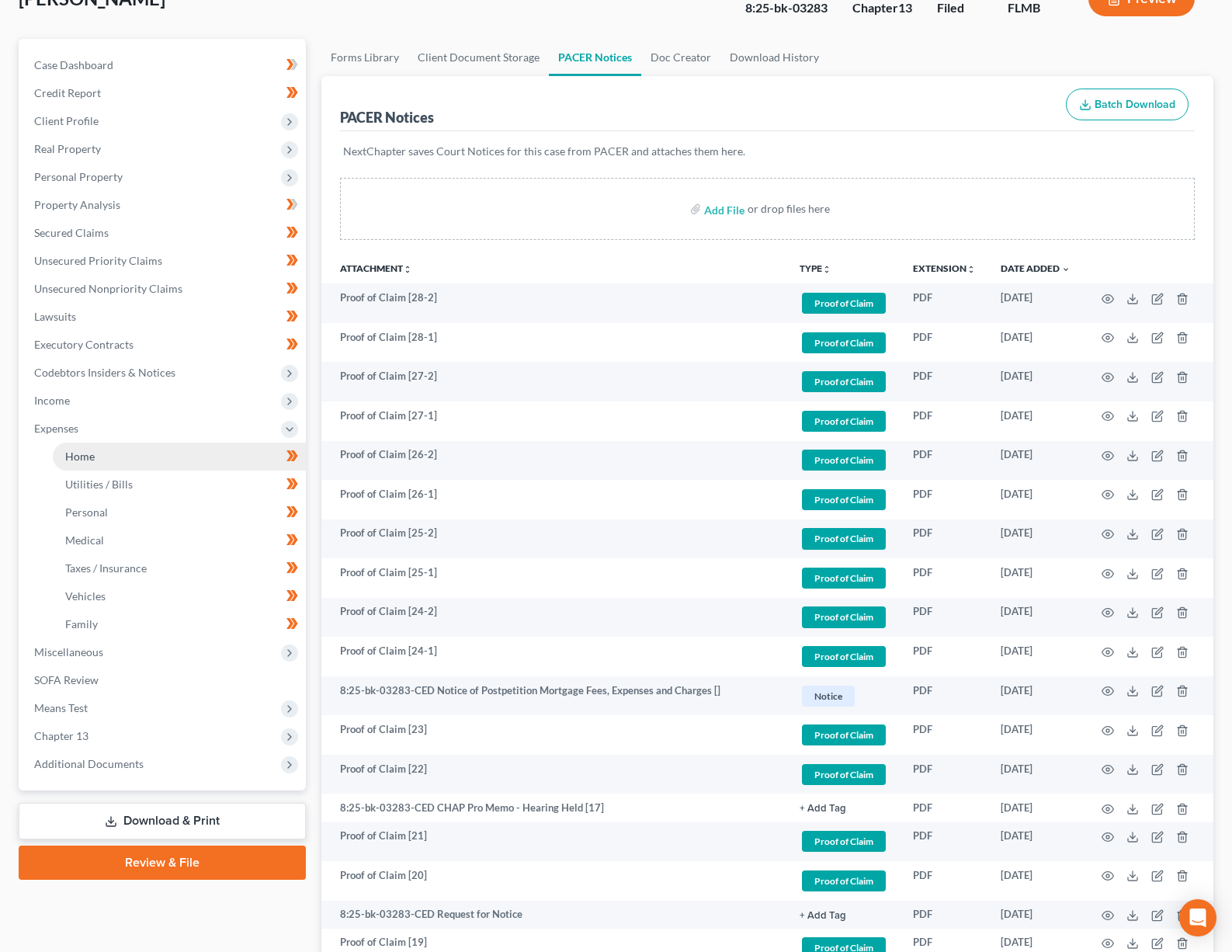
click at [95, 456] on link "Home" at bounding box center [179, 457] width 253 height 28
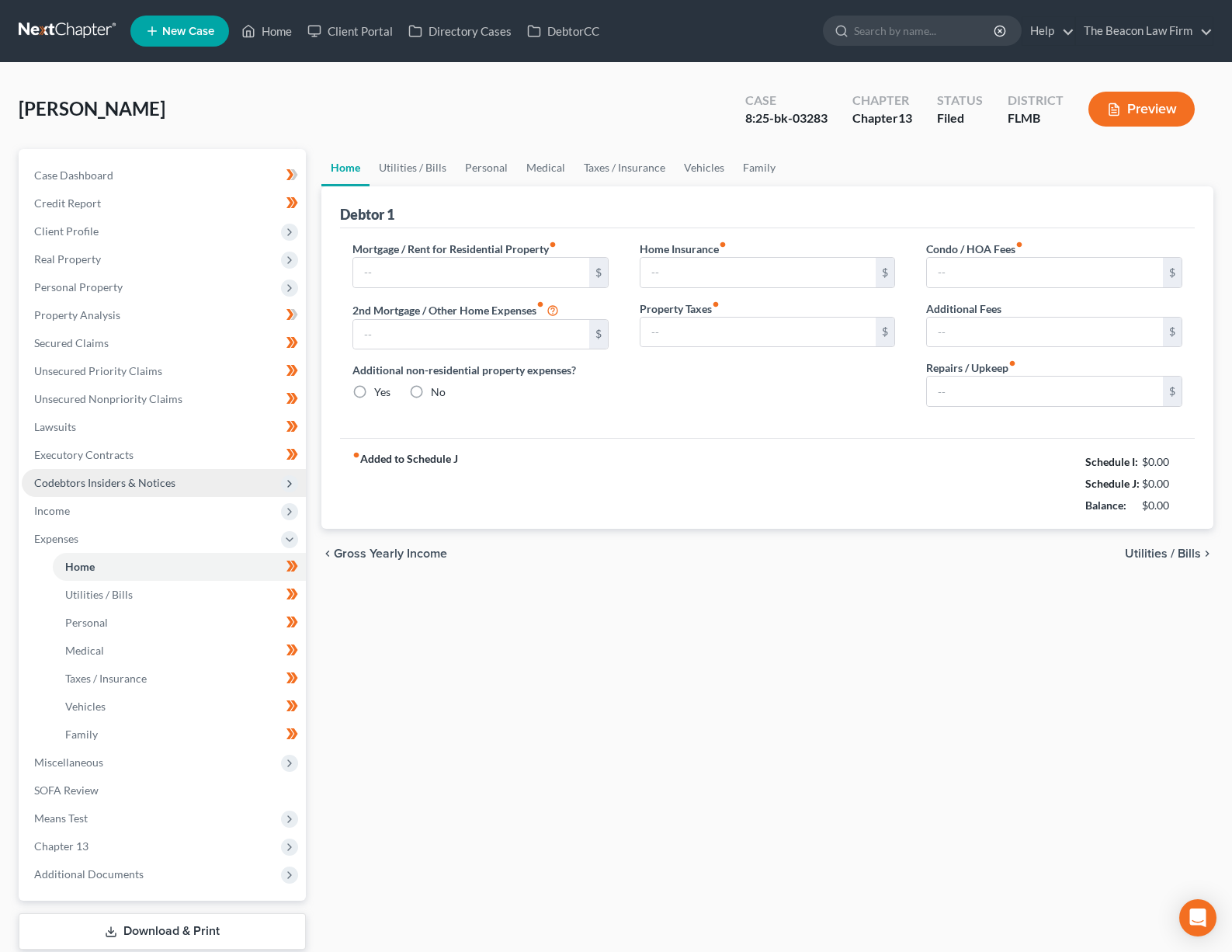
type input "3,785.07"
type input "0.00"
radio input "true"
type input "10.00"
click at [90, 28] on link at bounding box center [68, 31] width 99 height 28
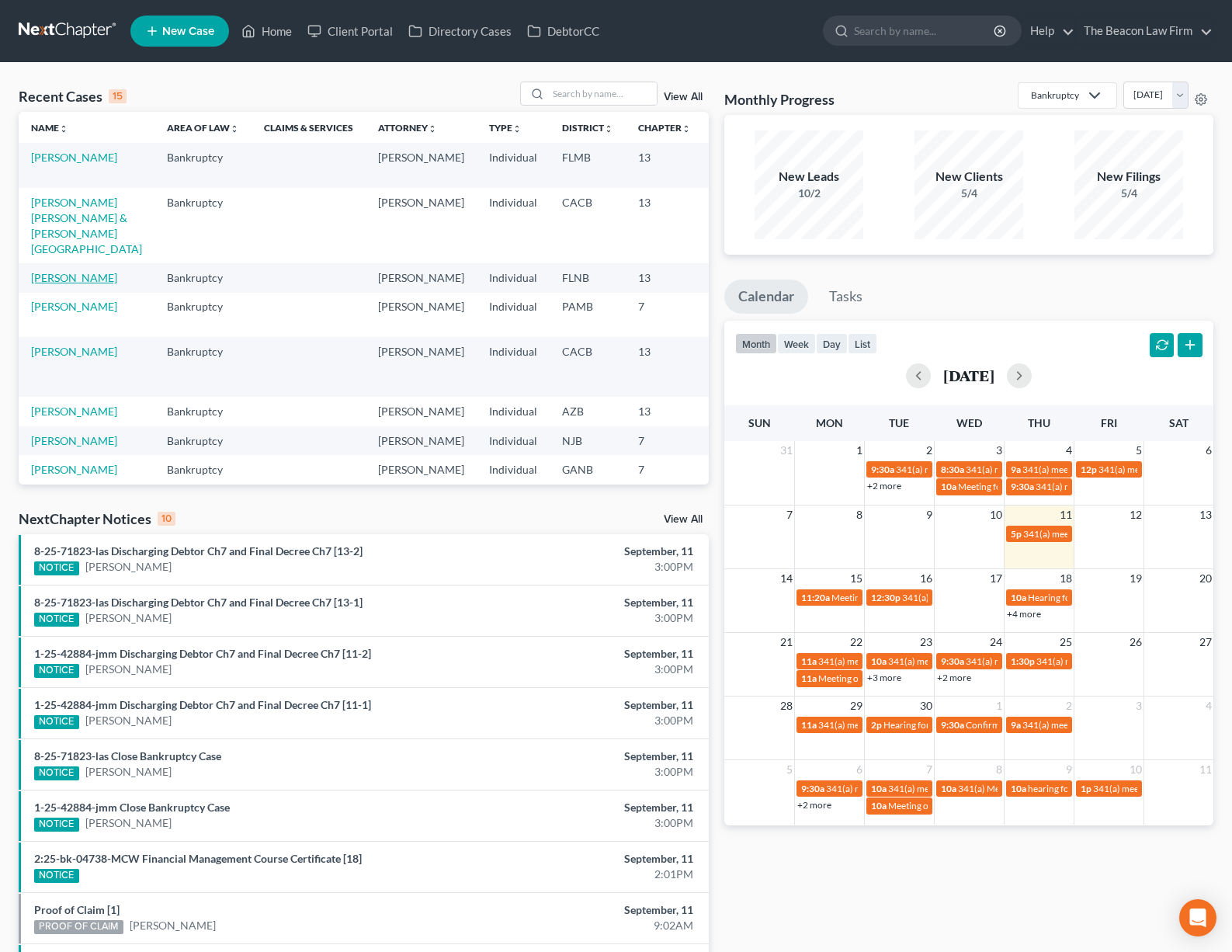
click at [42, 284] on link "[PERSON_NAME]" at bounding box center [73, 278] width 86 height 13
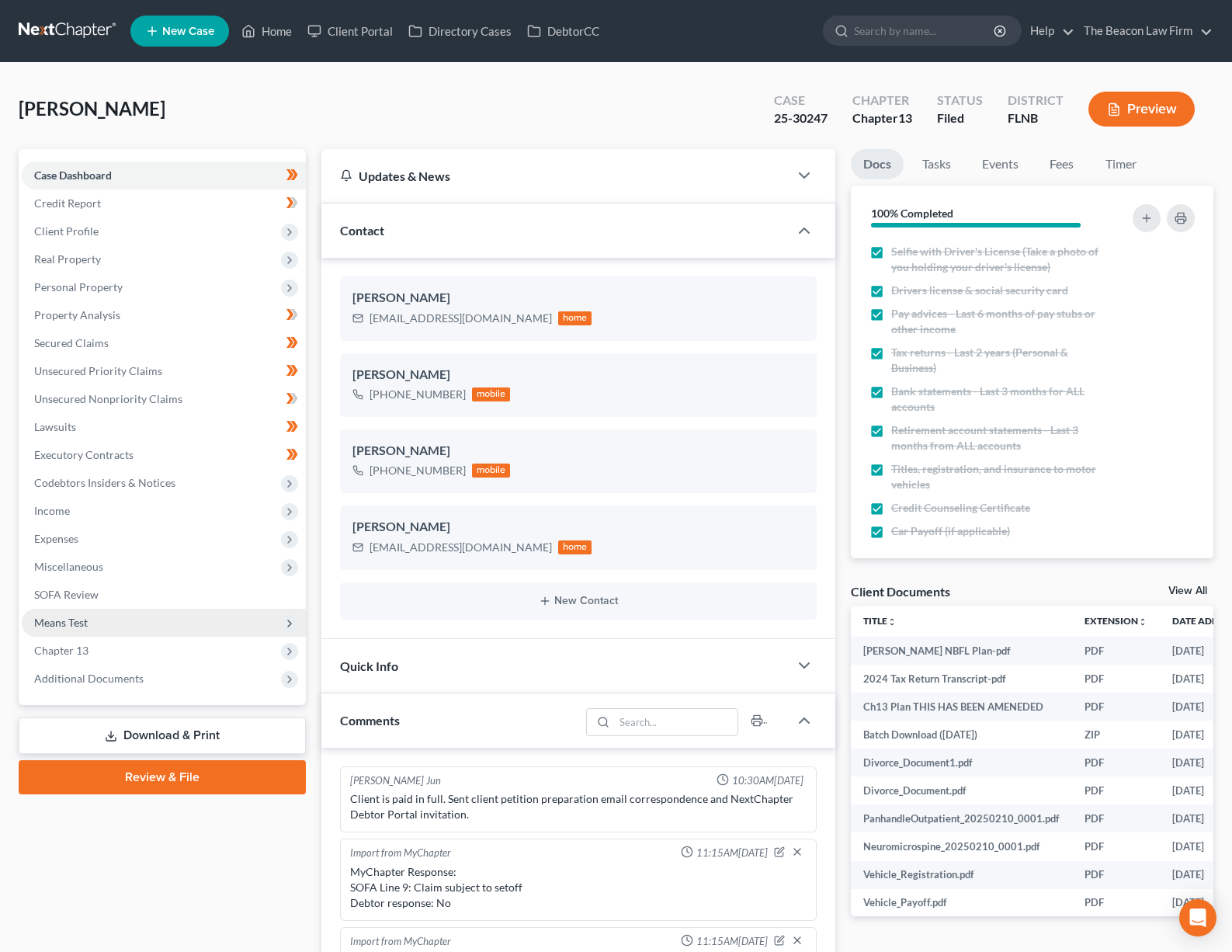
scroll to position [347, 0]
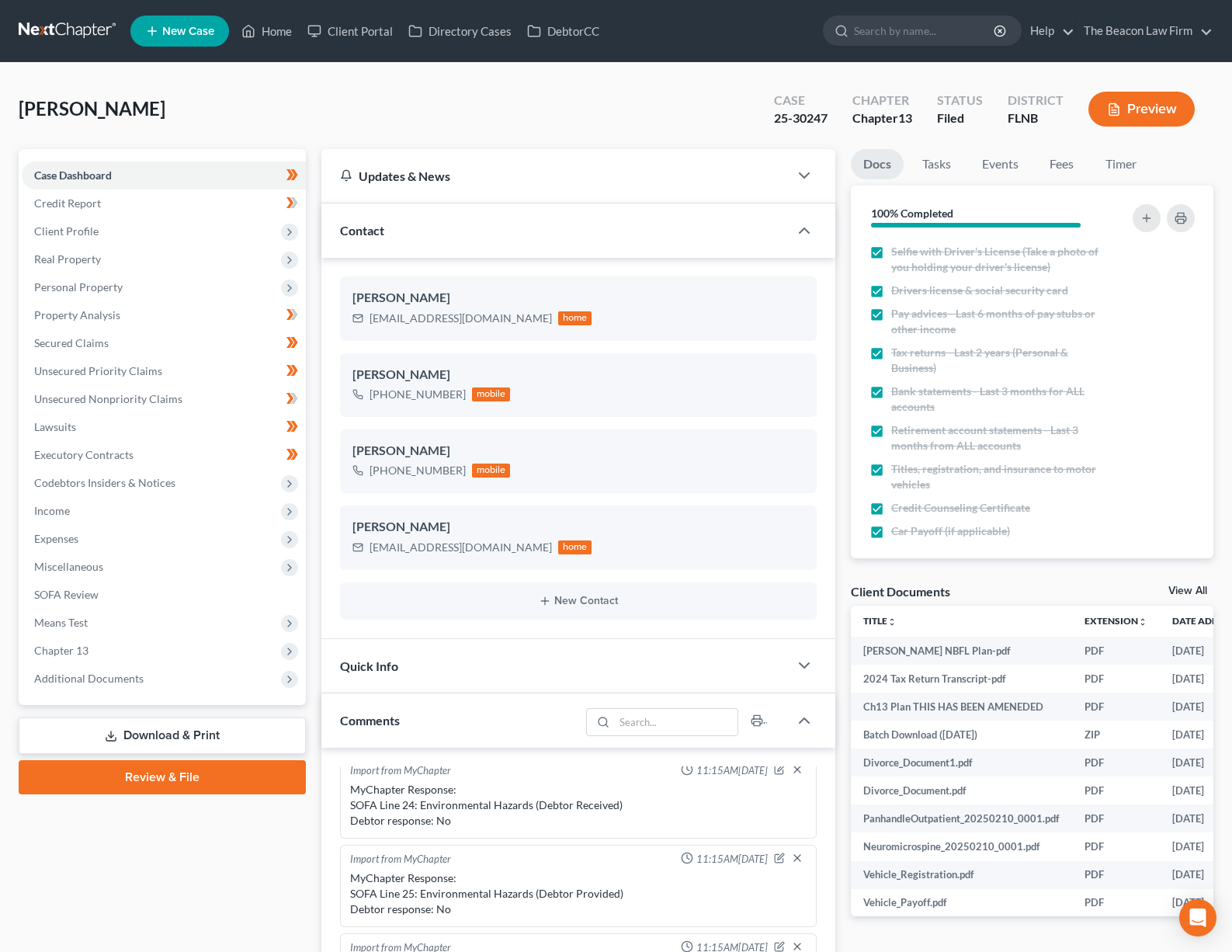
drag, startPoint x: 69, startPoint y: 516, endPoint x: 81, endPoint y: 525, distance: 15.0
click at [69, 516] on span "Income" at bounding box center [52, 510] width 35 height 13
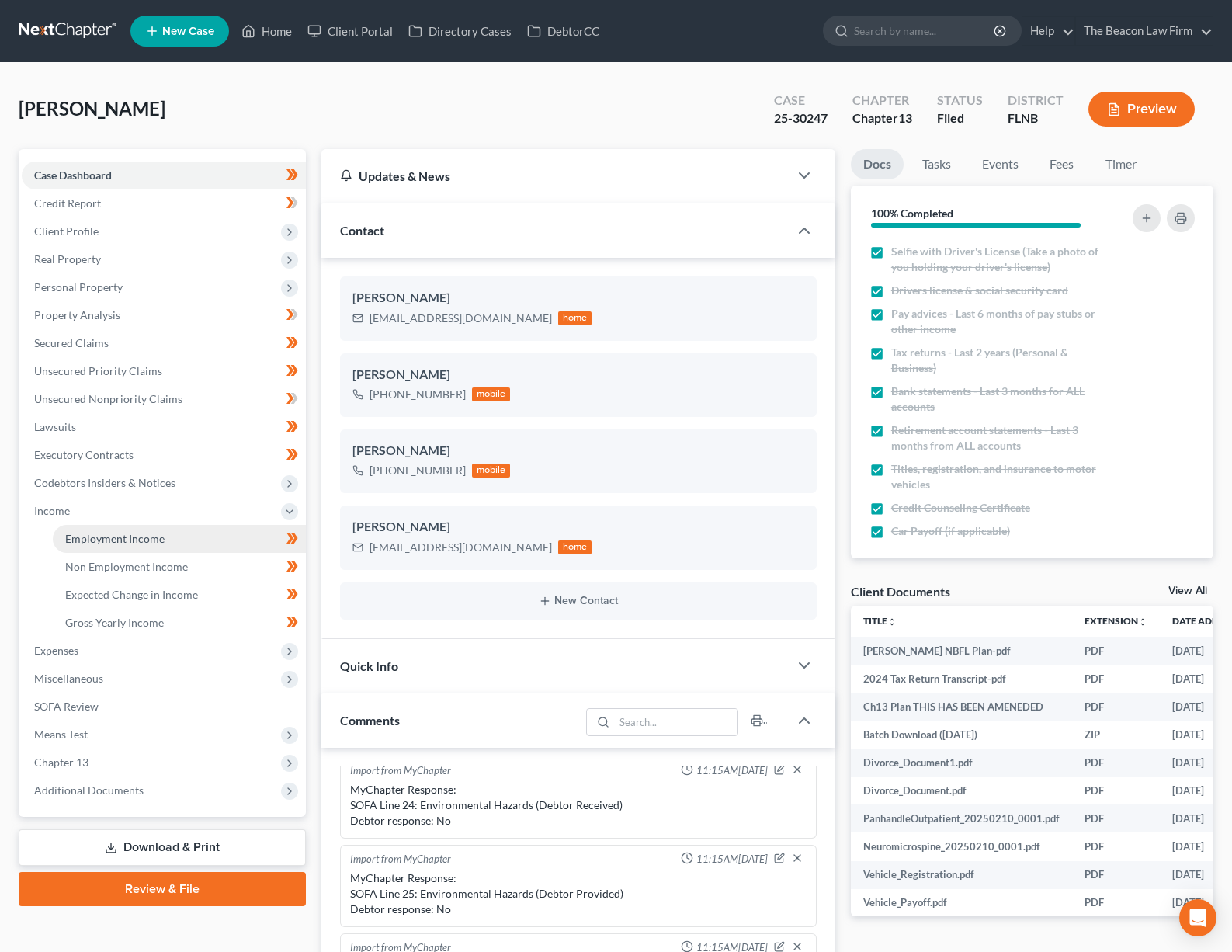
click at [82, 532] on span "Employment Income" at bounding box center [115, 538] width 99 height 13
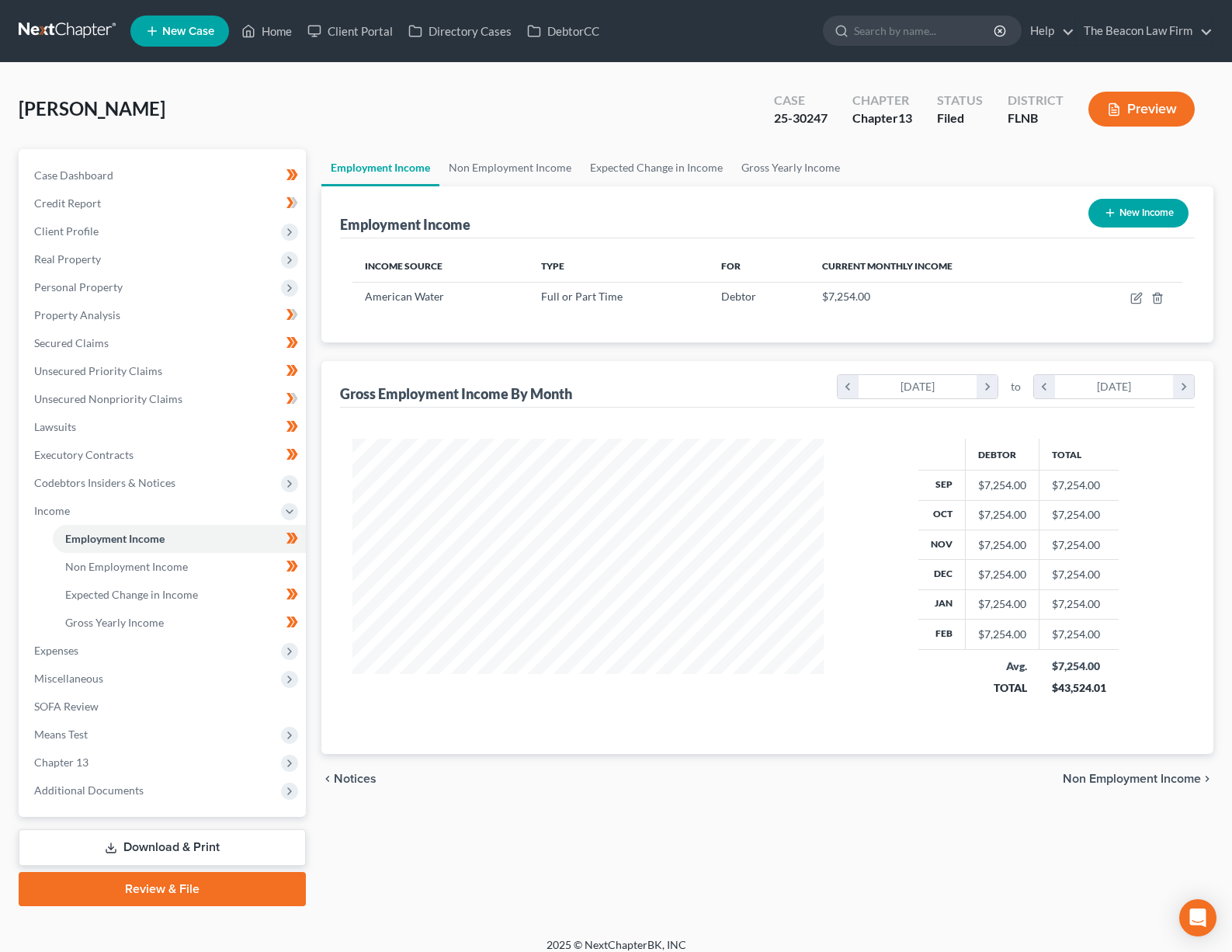
scroll to position [278, 502]
drag, startPoint x: 106, startPoint y: 647, endPoint x: 109, endPoint y: 657, distance: 10.4
click at [106, 647] on span "Expenses" at bounding box center [164, 651] width 284 height 28
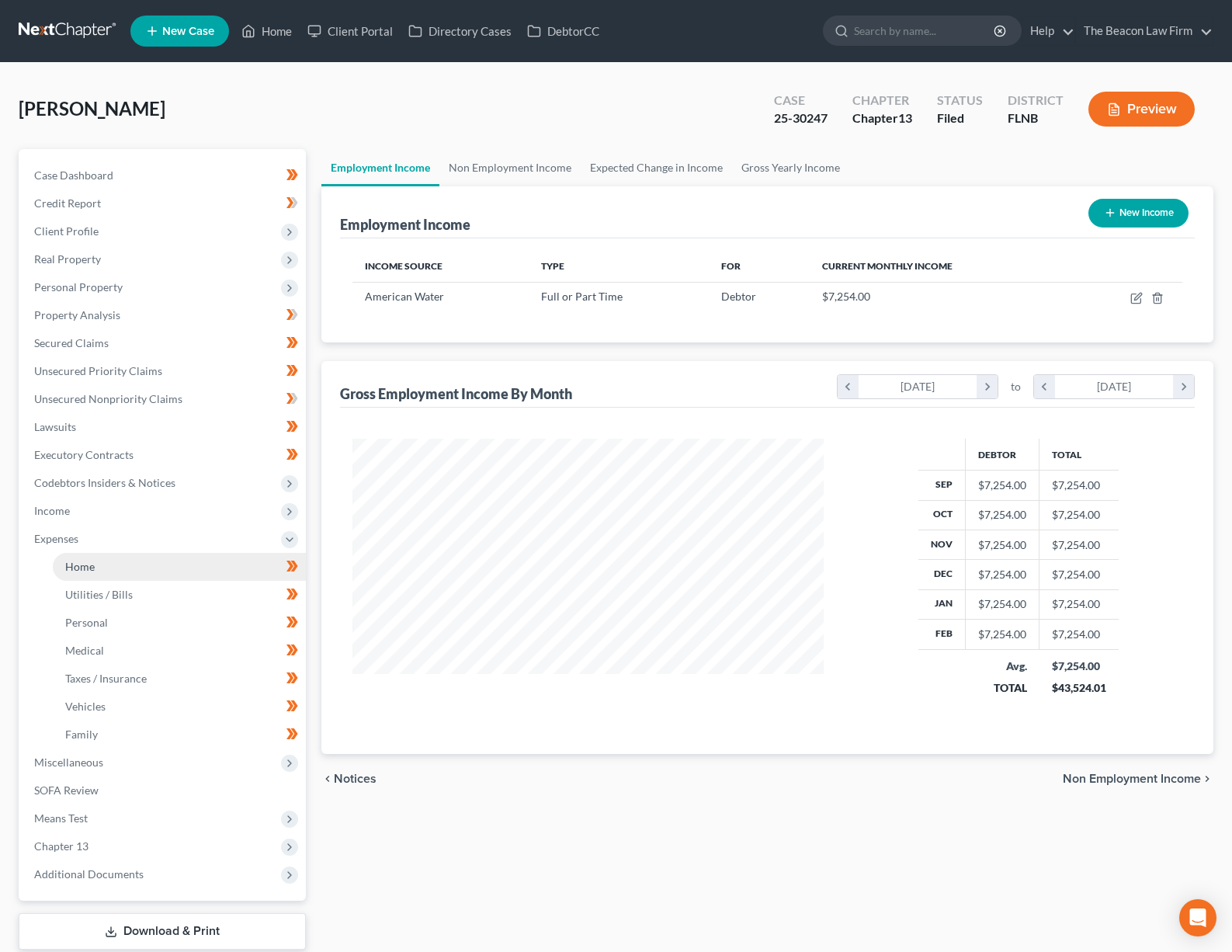
click at [113, 574] on link "Home" at bounding box center [179, 567] width 253 height 28
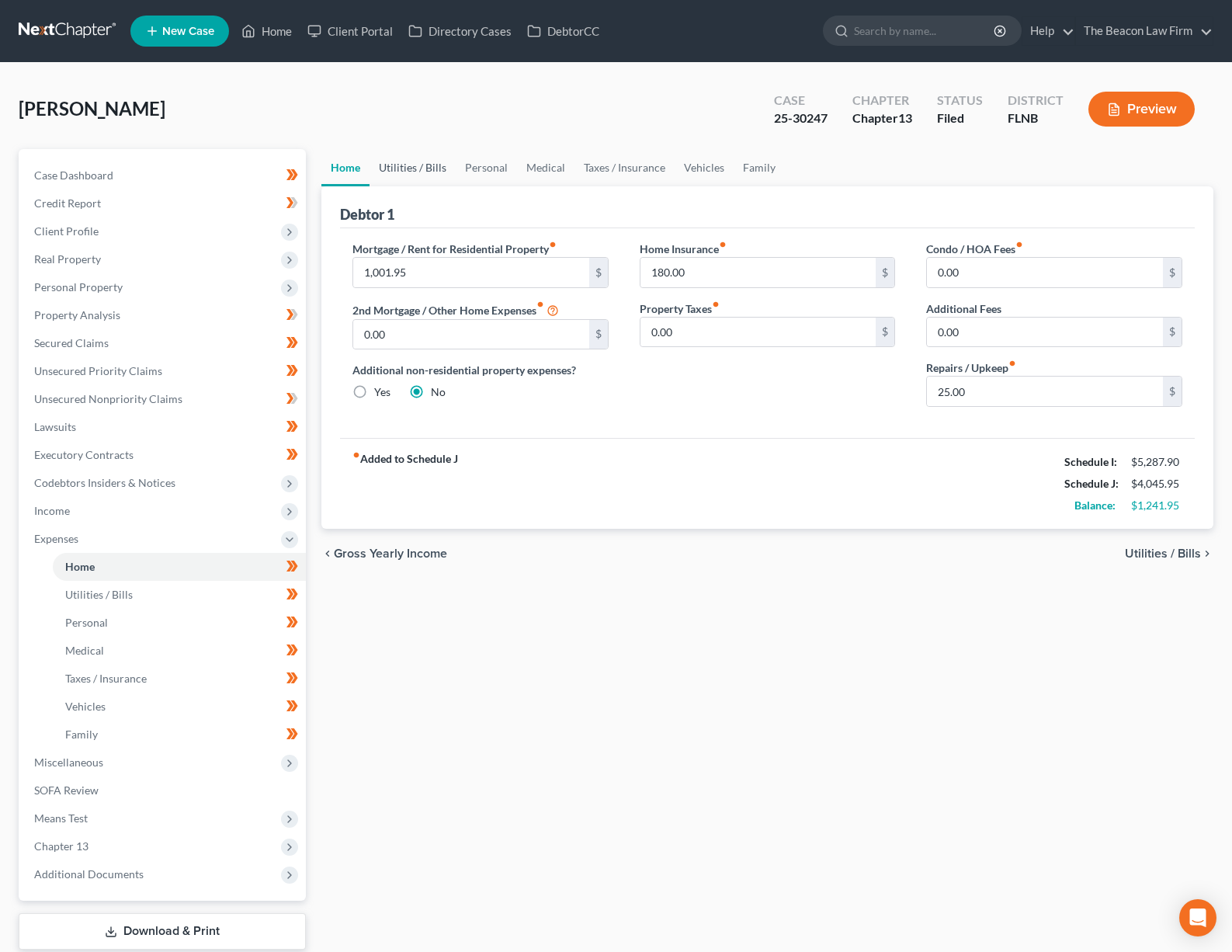
click at [402, 169] on link "Utilities / Bills" at bounding box center [412, 168] width 86 height 37
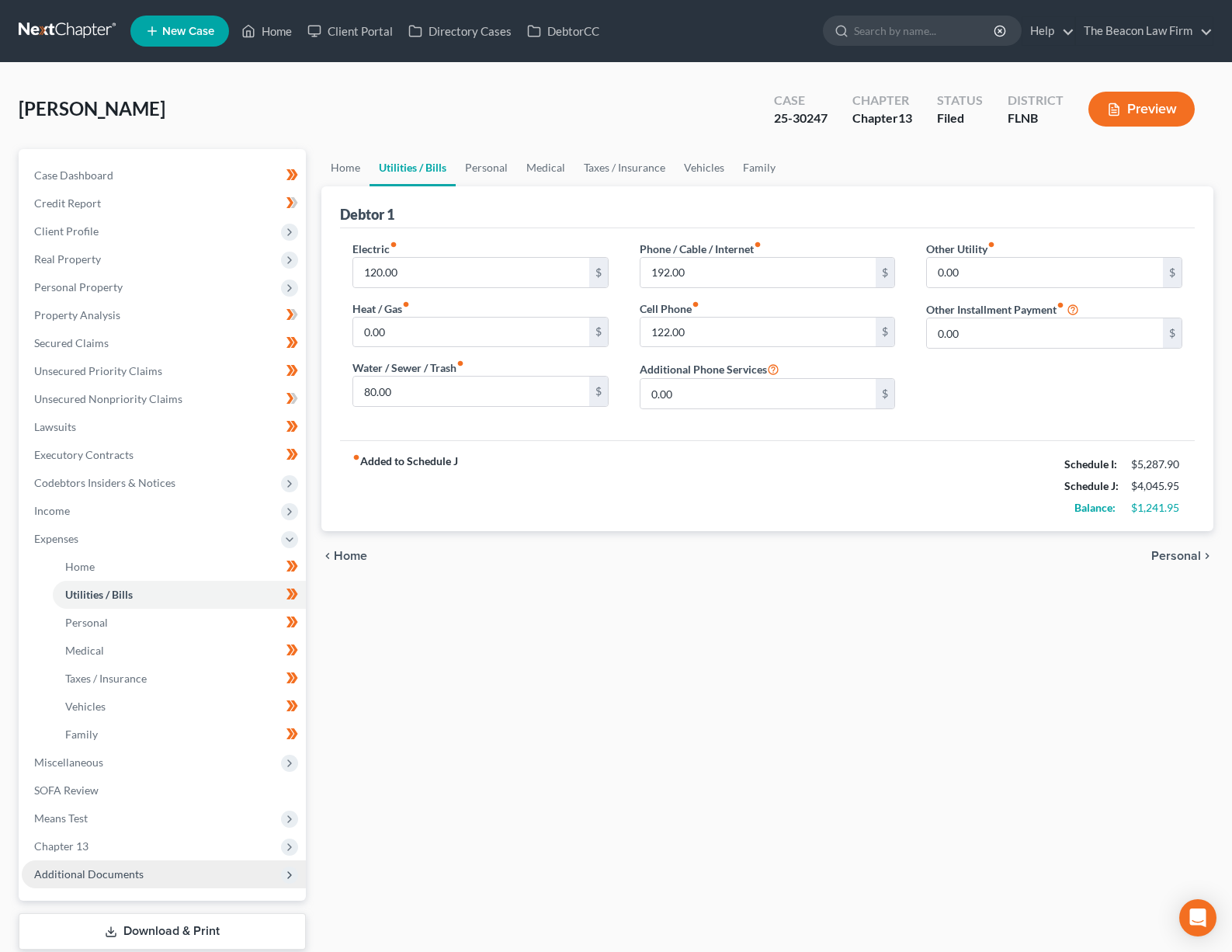
click at [163, 880] on span "Additional Documents" at bounding box center [164, 874] width 284 height 28
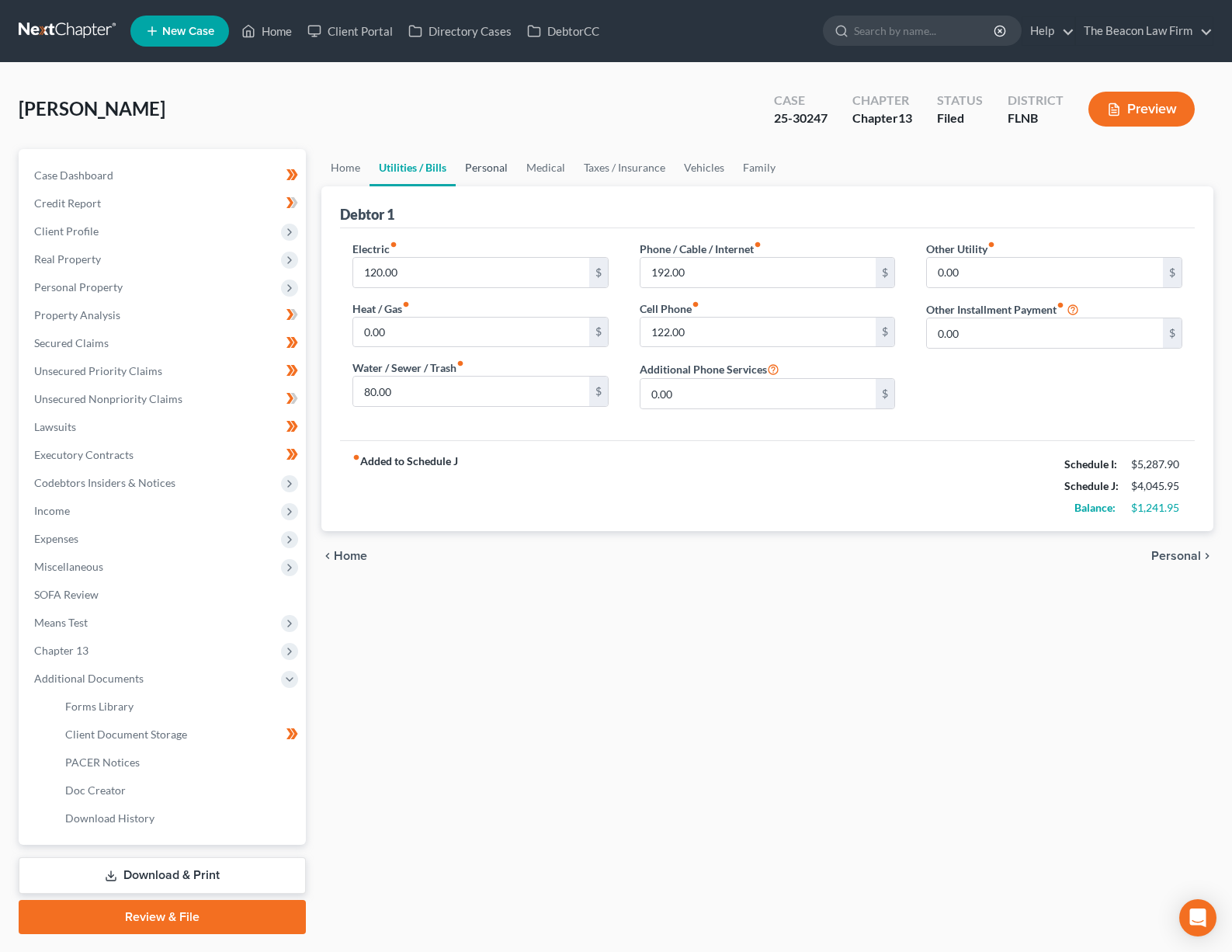
click at [468, 169] on link "Personal" at bounding box center [486, 168] width 61 height 37
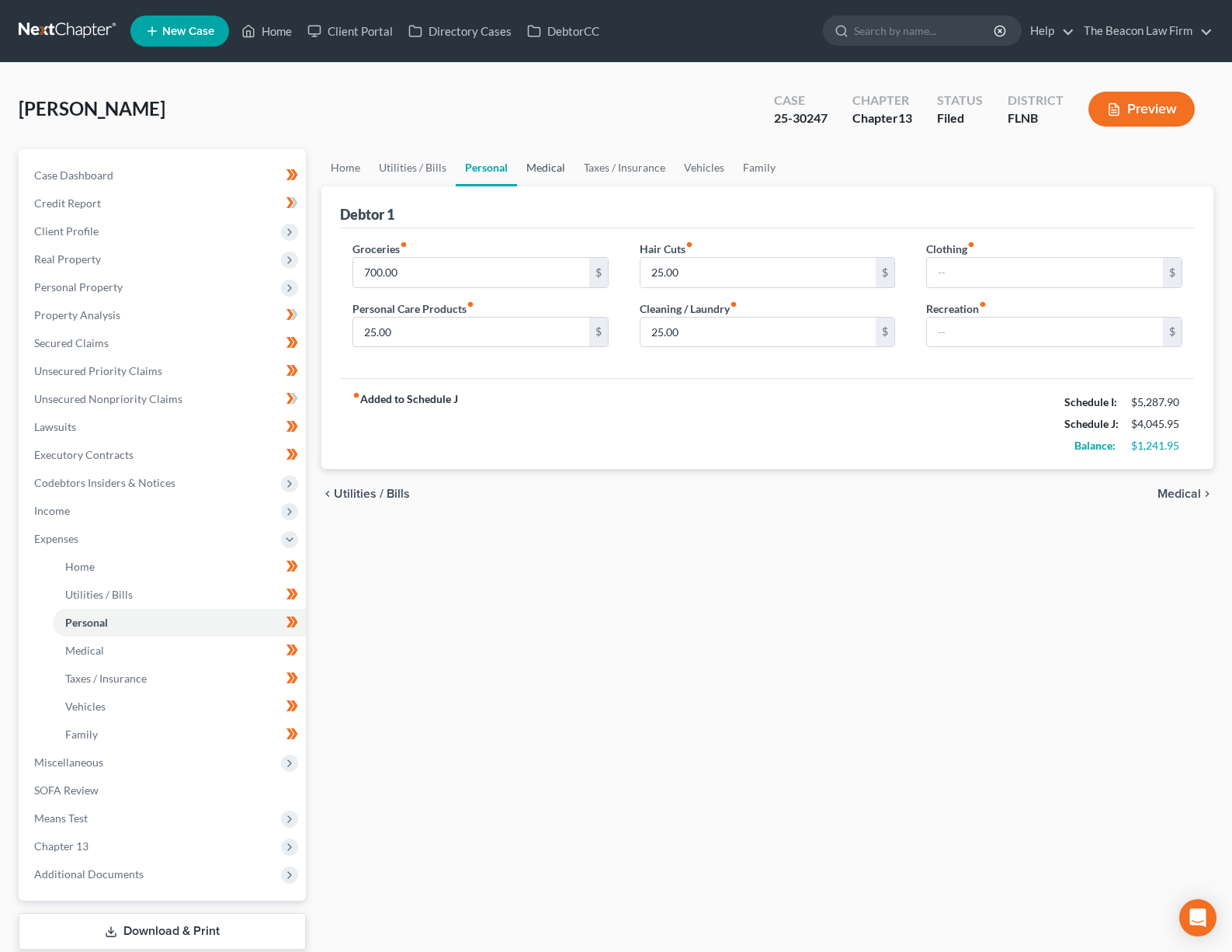
click at [543, 168] on link "Medical" at bounding box center [545, 168] width 57 height 37
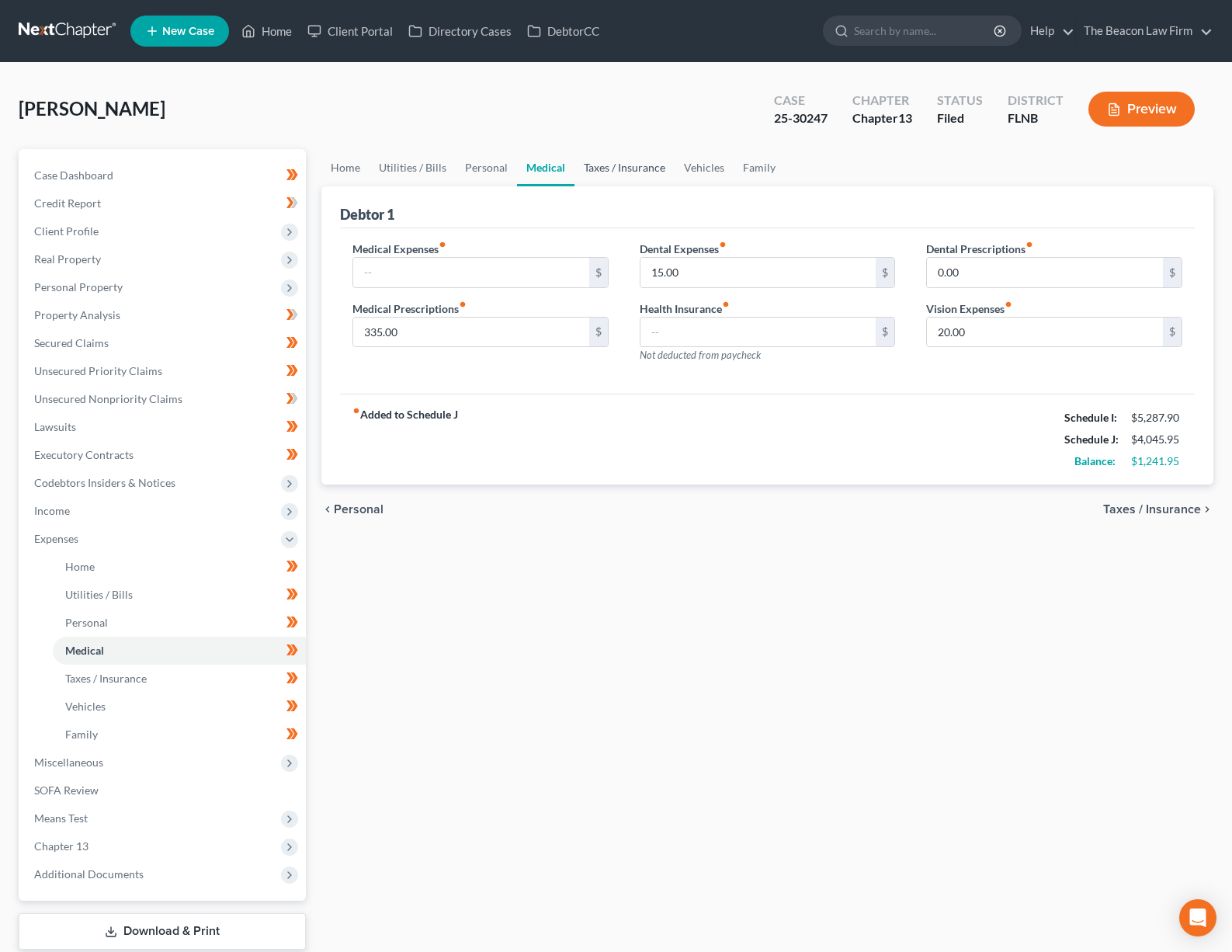
click at [651, 173] on link "Taxes / Insurance" at bounding box center [624, 168] width 100 height 37
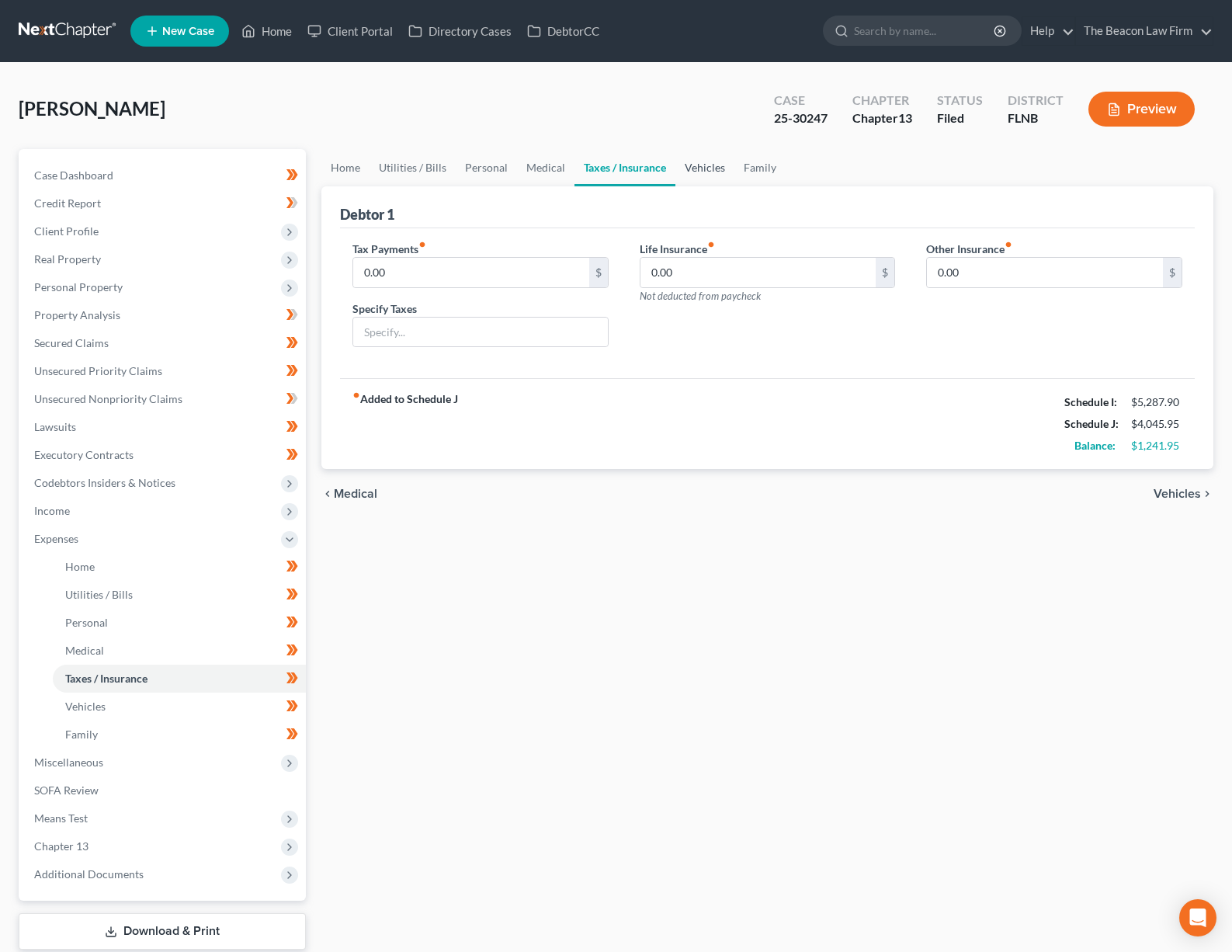
click at [683, 162] on link "Vehicles" at bounding box center [704, 168] width 59 height 37
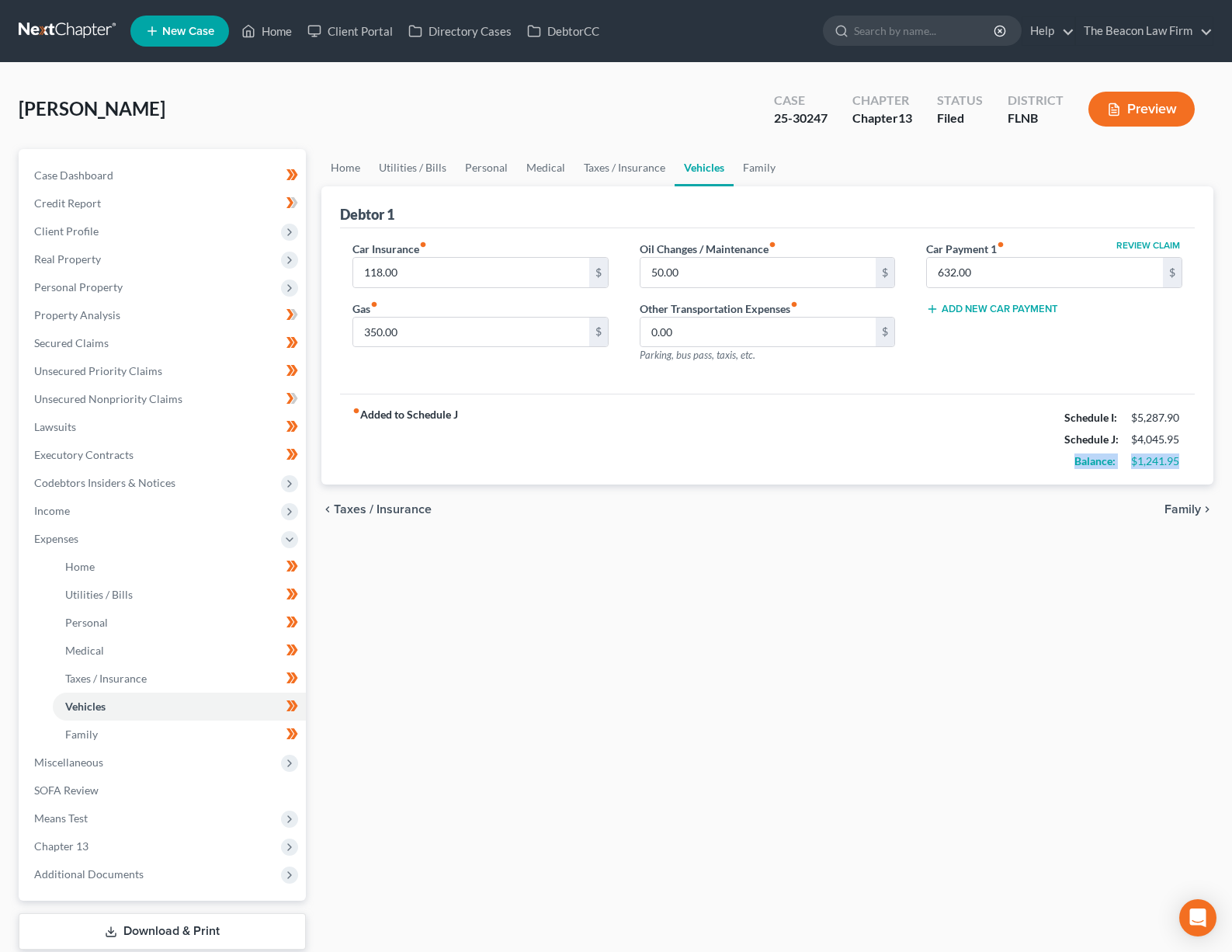
drag, startPoint x: 1198, startPoint y: 466, endPoint x: 1021, endPoint y: 468, distance: 177.0
click at [1051, 466] on div "Debtor 1 Car Insurance fiber_manual_record 118.00 $ Gas fiber_manual_record 350…" at bounding box center [767, 336] width 892 height 299
drag, startPoint x: 987, startPoint y: 276, endPoint x: 896, endPoint y: 260, distance: 92.4
click at [896, 260] on div "Car Insurance fiber_manual_record 118.00 $ Gas fiber_manual_record 350.00 $ Oil…" at bounding box center [767, 308] width 861 height 135
click at [1033, 359] on div "Review Claim Car Payment 1 fiber_manual_record $ Add New Car Payment" at bounding box center [1053, 308] width 287 height 135
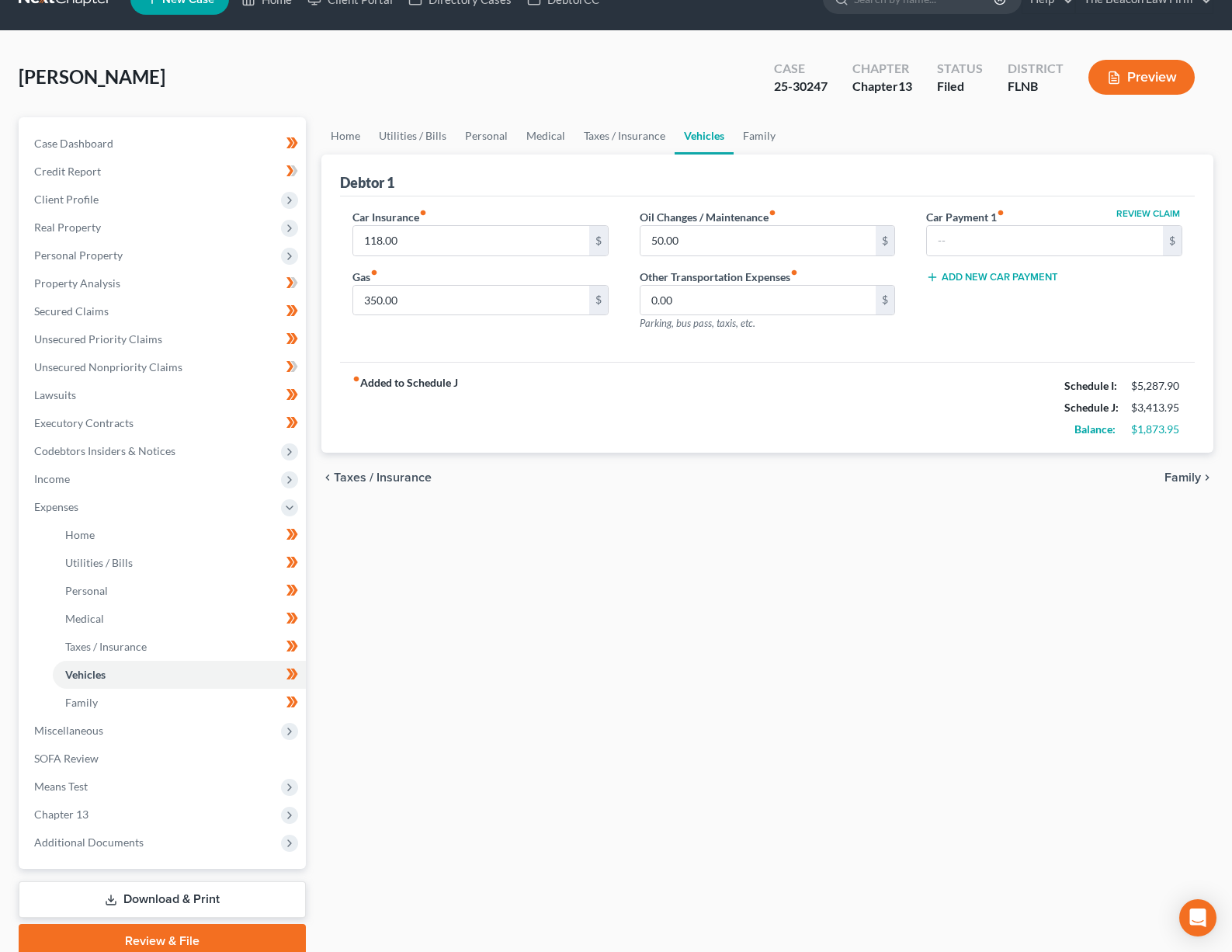
scroll to position [51, 0]
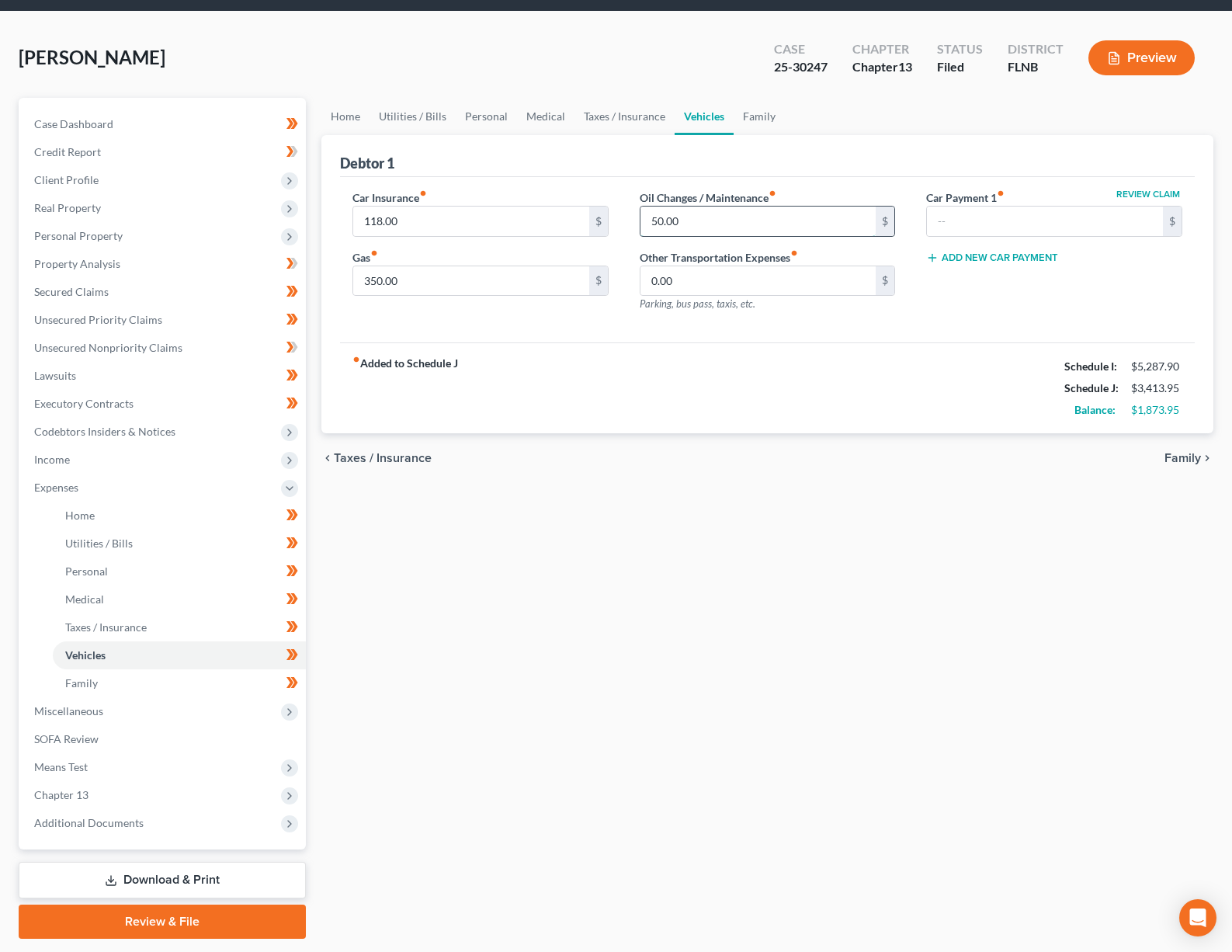
drag, startPoint x: 749, startPoint y: 229, endPoint x: 644, endPoint y: 216, distance: 105.8
click at [644, 216] on input "50.00" at bounding box center [758, 221] width 236 height 29
type input "100"
click at [775, 338] on div "Car Insurance fiber_manual_record 118.00 $ Gas fiber_manual_record 350.00 $ Oil…" at bounding box center [767, 260] width 855 height 166
click at [764, 118] on link "Family" at bounding box center [759, 117] width 51 height 37
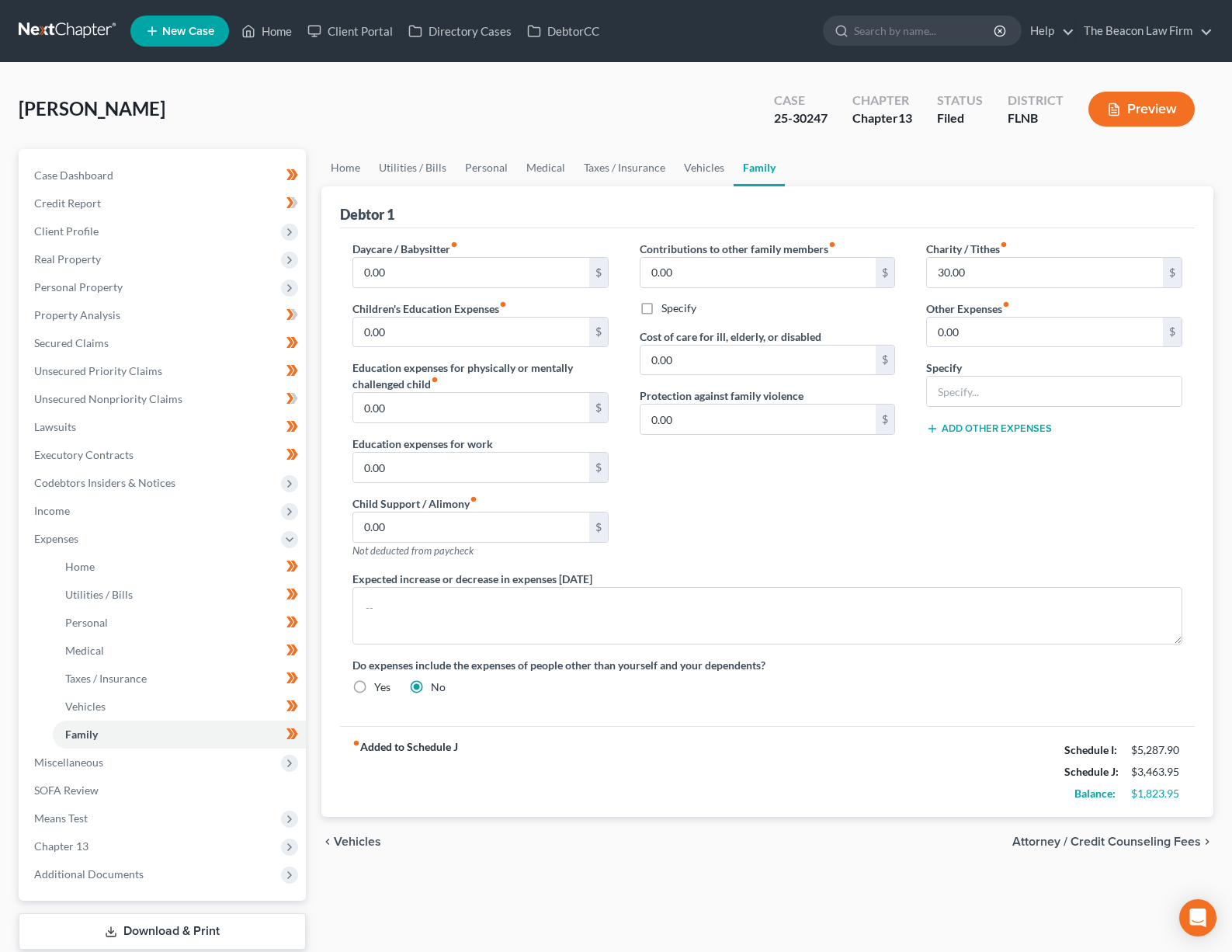
scroll to position [97, 0]
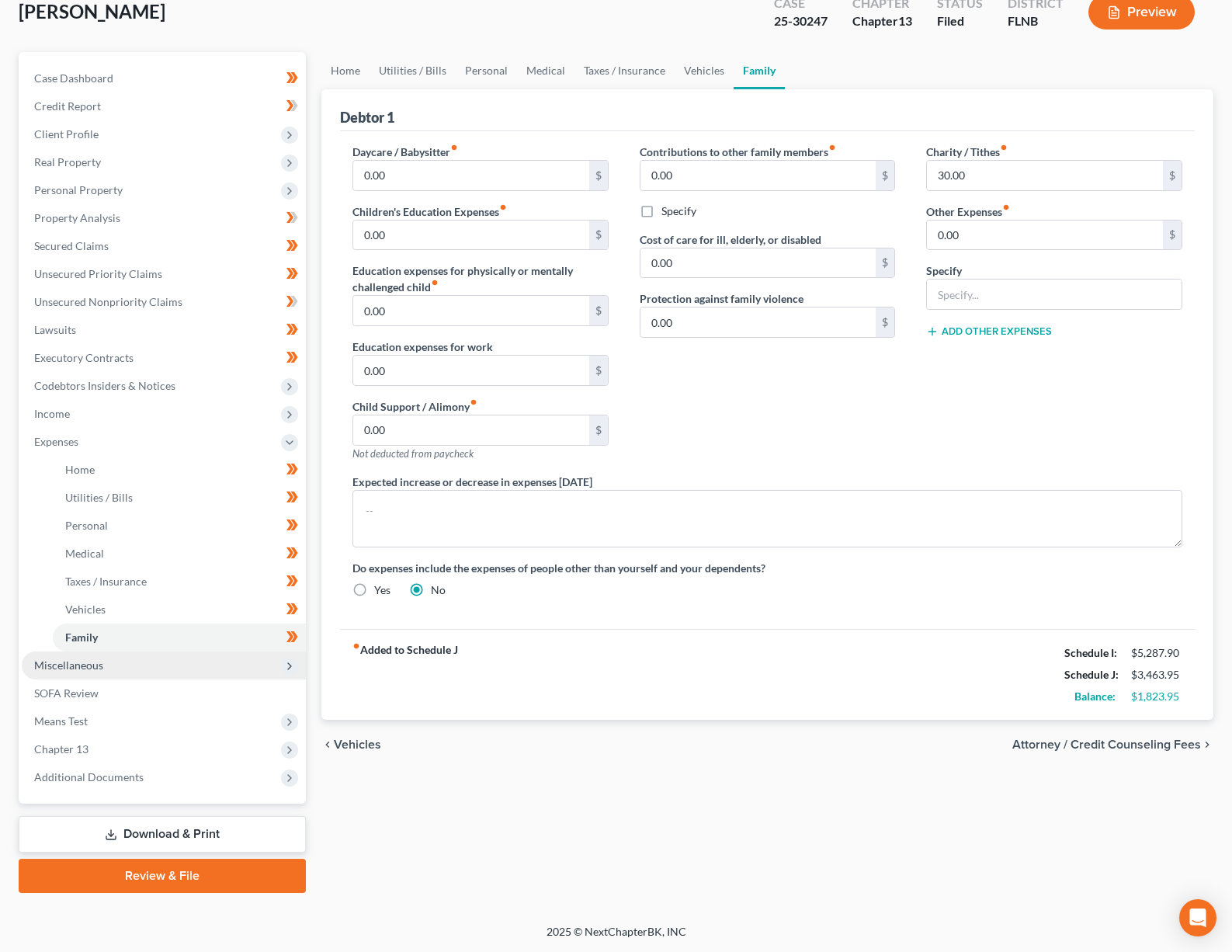
click at [61, 672] on span "Miscellaneous" at bounding box center [164, 666] width 284 height 28
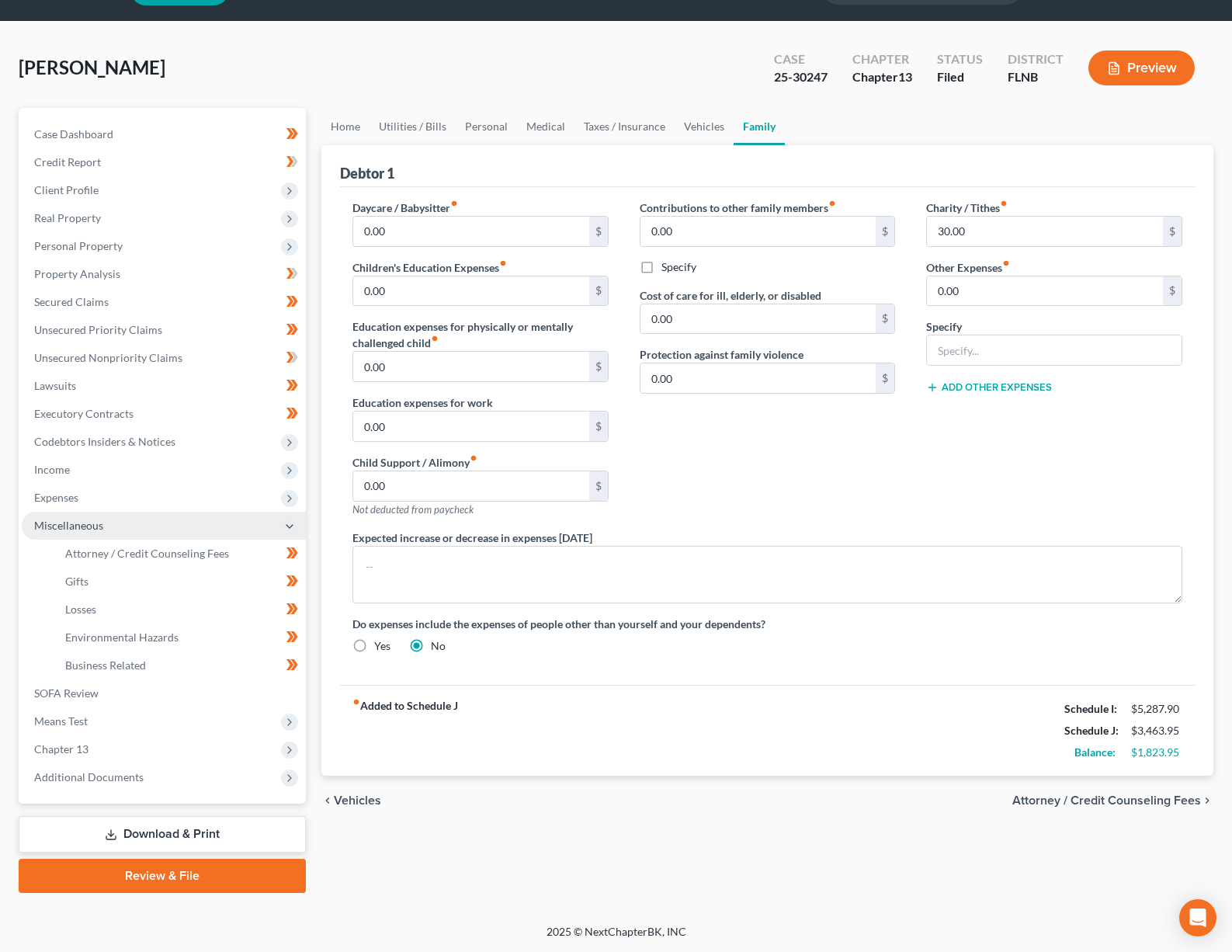
scroll to position [42, 0]
click at [78, 751] on span "Chapter 13" at bounding box center [61, 749] width 54 height 13
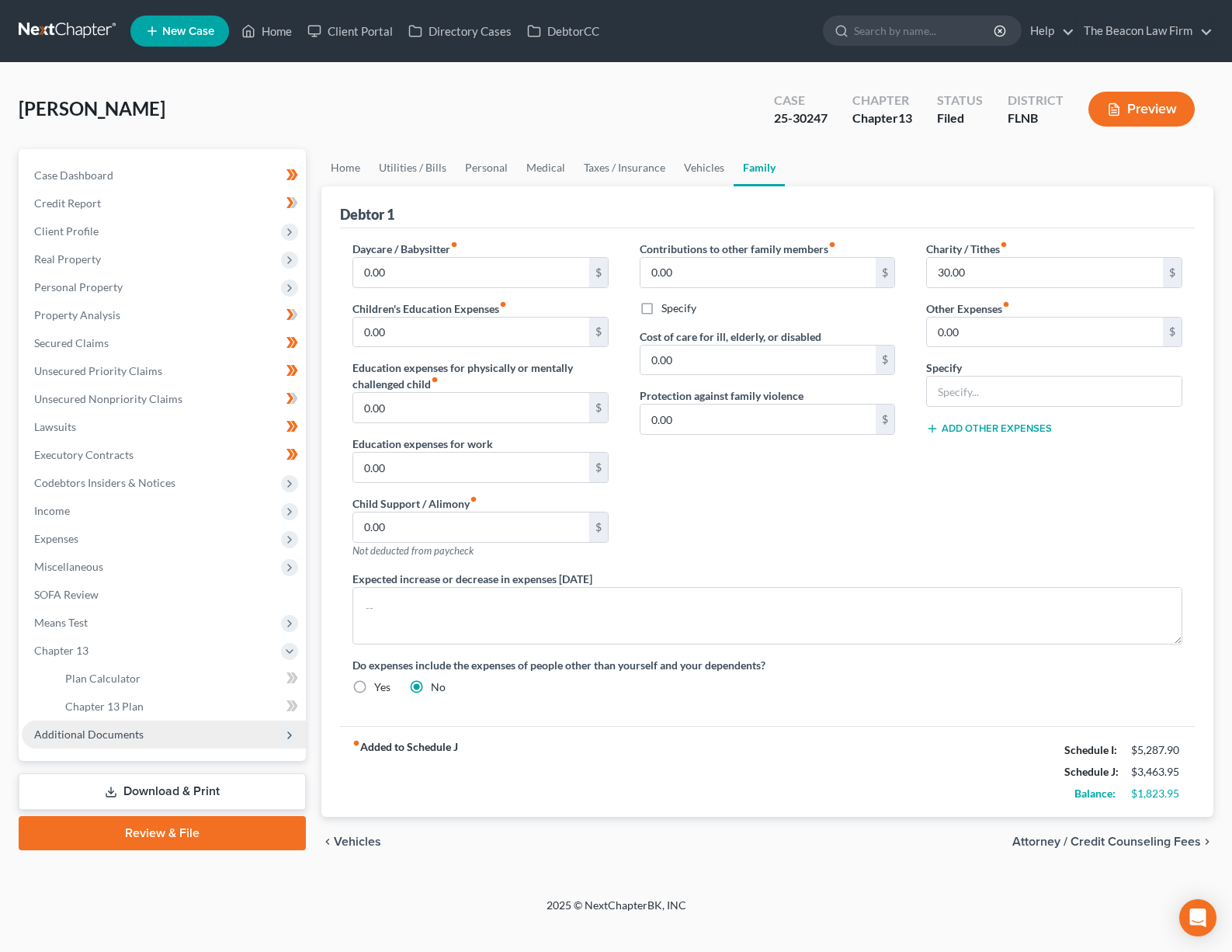
scroll to position [0, 0]
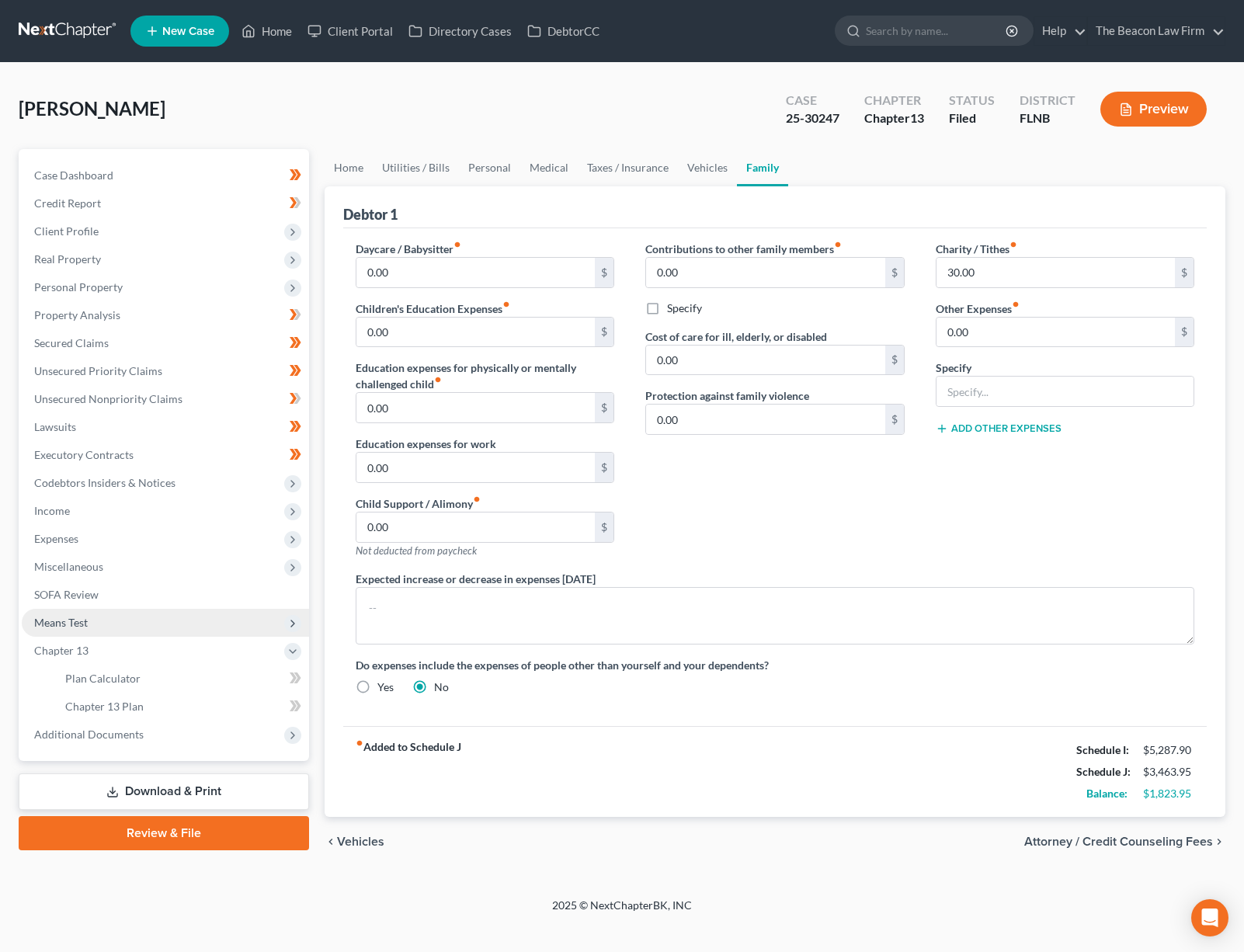
drag, startPoint x: 93, startPoint y: 620, endPoint x: 99, endPoint y: 634, distance: 15.2
click at [93, 620] on span "Means Test" at bounding box center [165, 623] width 287 height 28
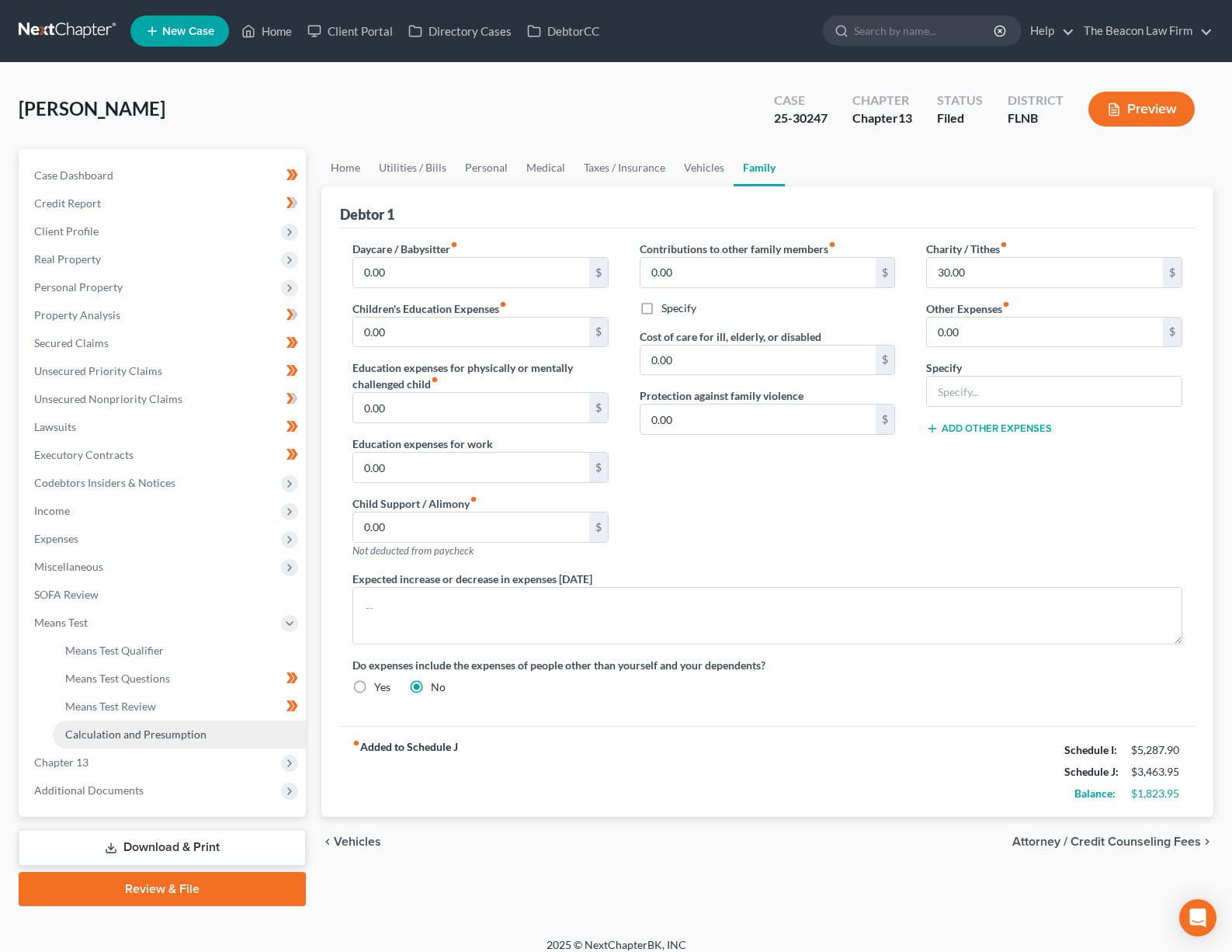
click at [125, 729] on span "Calculation and Presumption" at bounding box center [136, 734] width 141 height 13
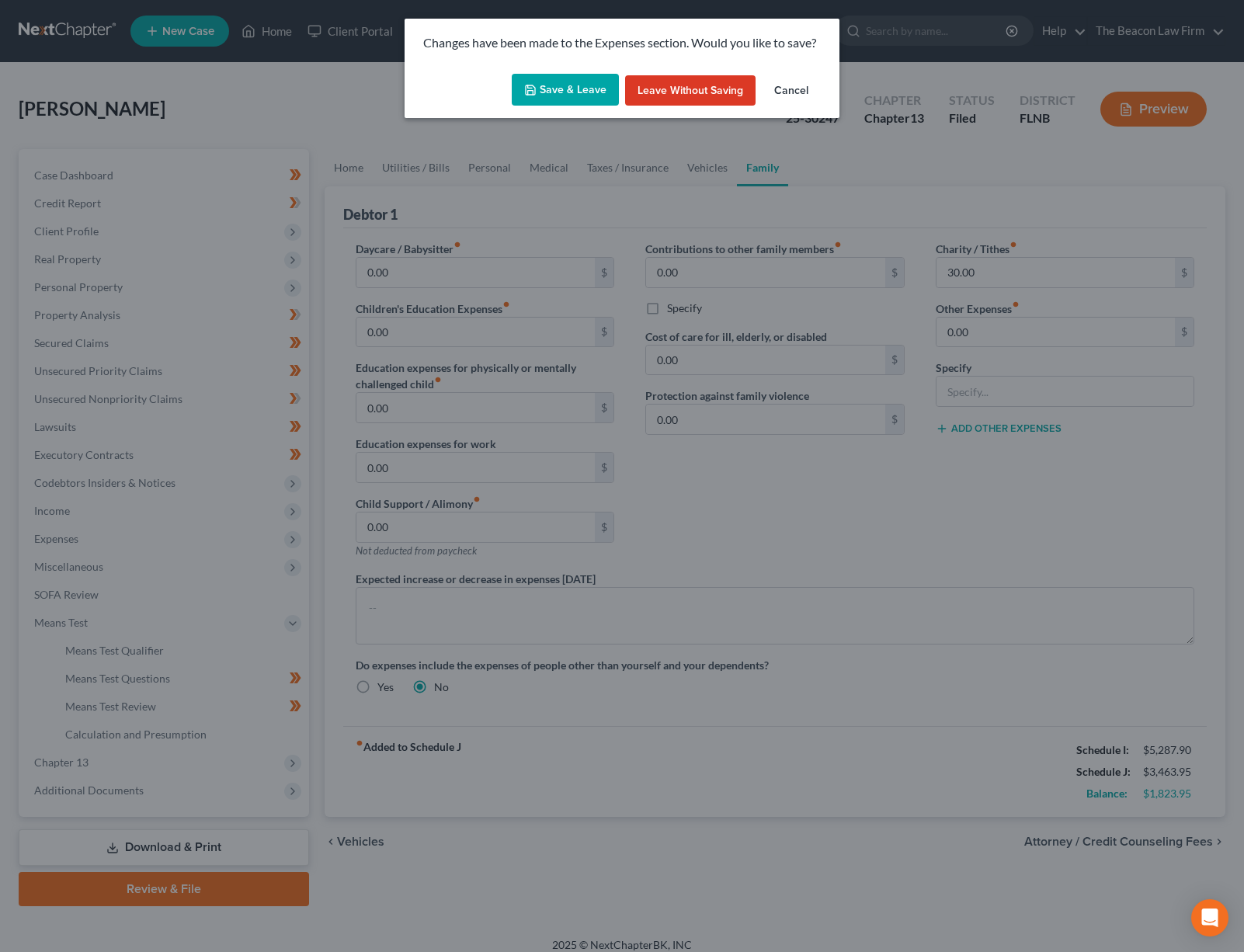
click at [563, 95] on button "Save & Leave" at bounding box center [565, 89] width 107 height 33
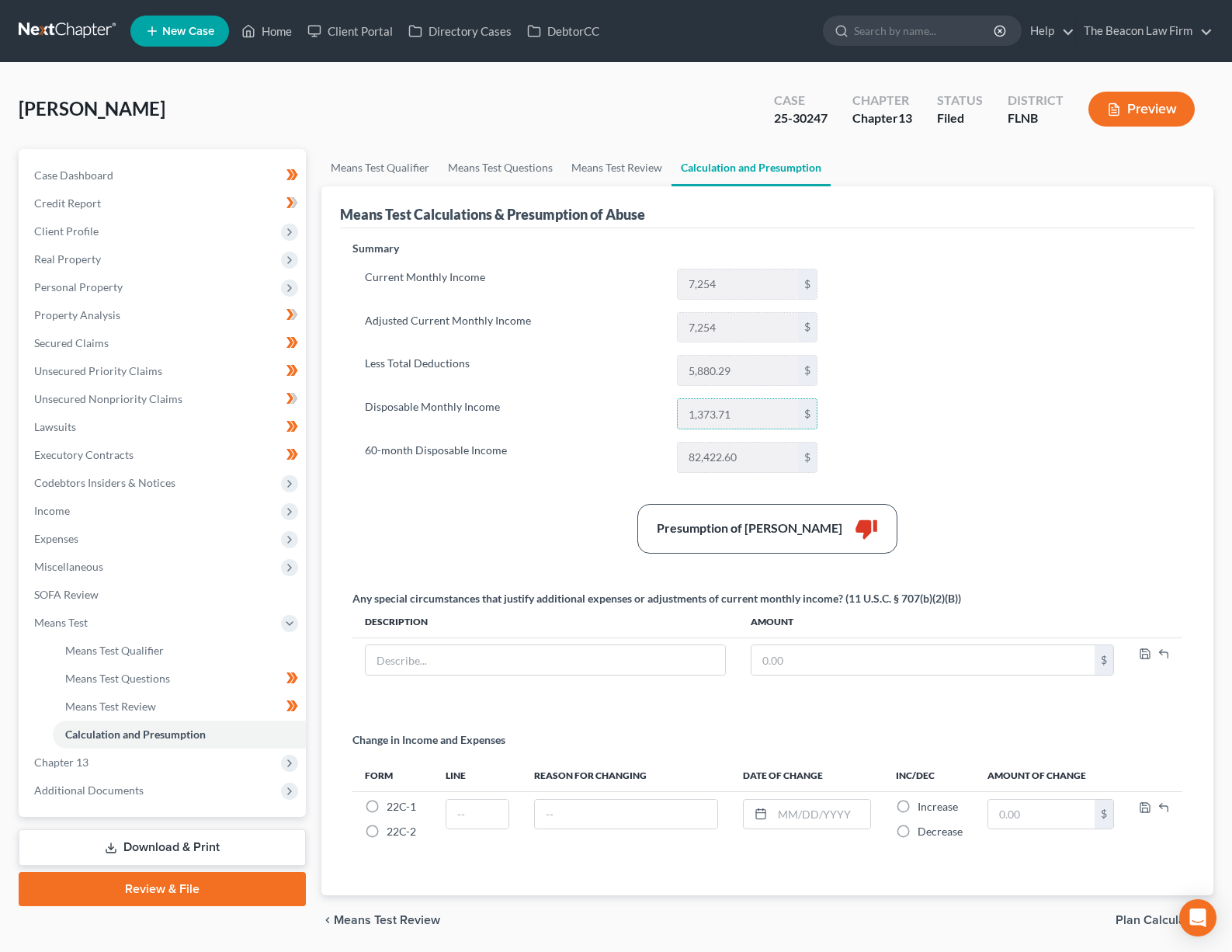
drag, startPoint x: 741, startPoint y: 419, endPoint x: 661, endPoint y: 428, distance: 80.5
click at [673, 416] on div "1,373.71 $" at bounding box center [747, 414] width 156 height 31
